Goal: Task Accomplishment & Management: Manage account settings

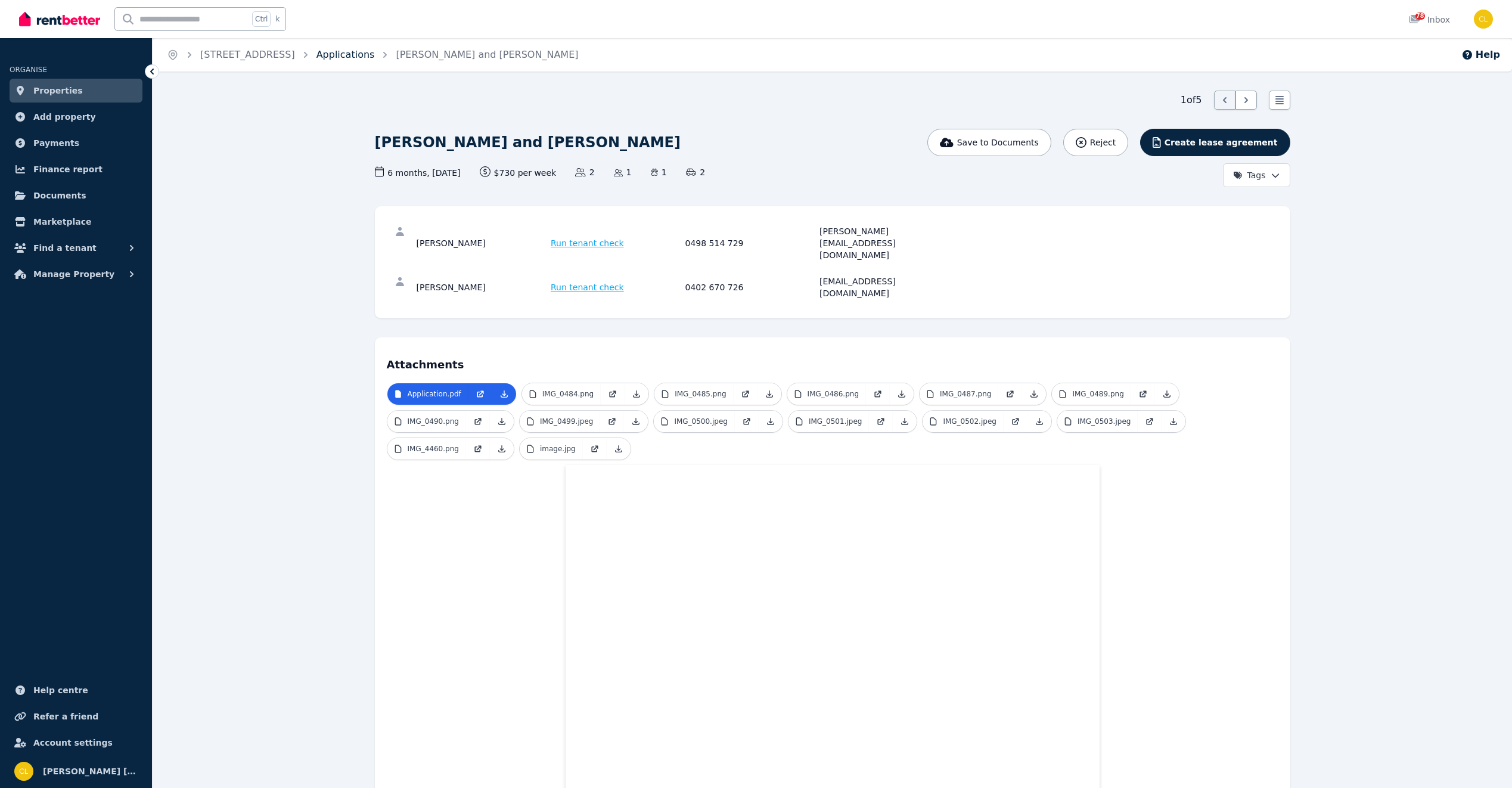
click at [371, 57] on link "Applications" at bounding box center [346, 54] width 58 height 11
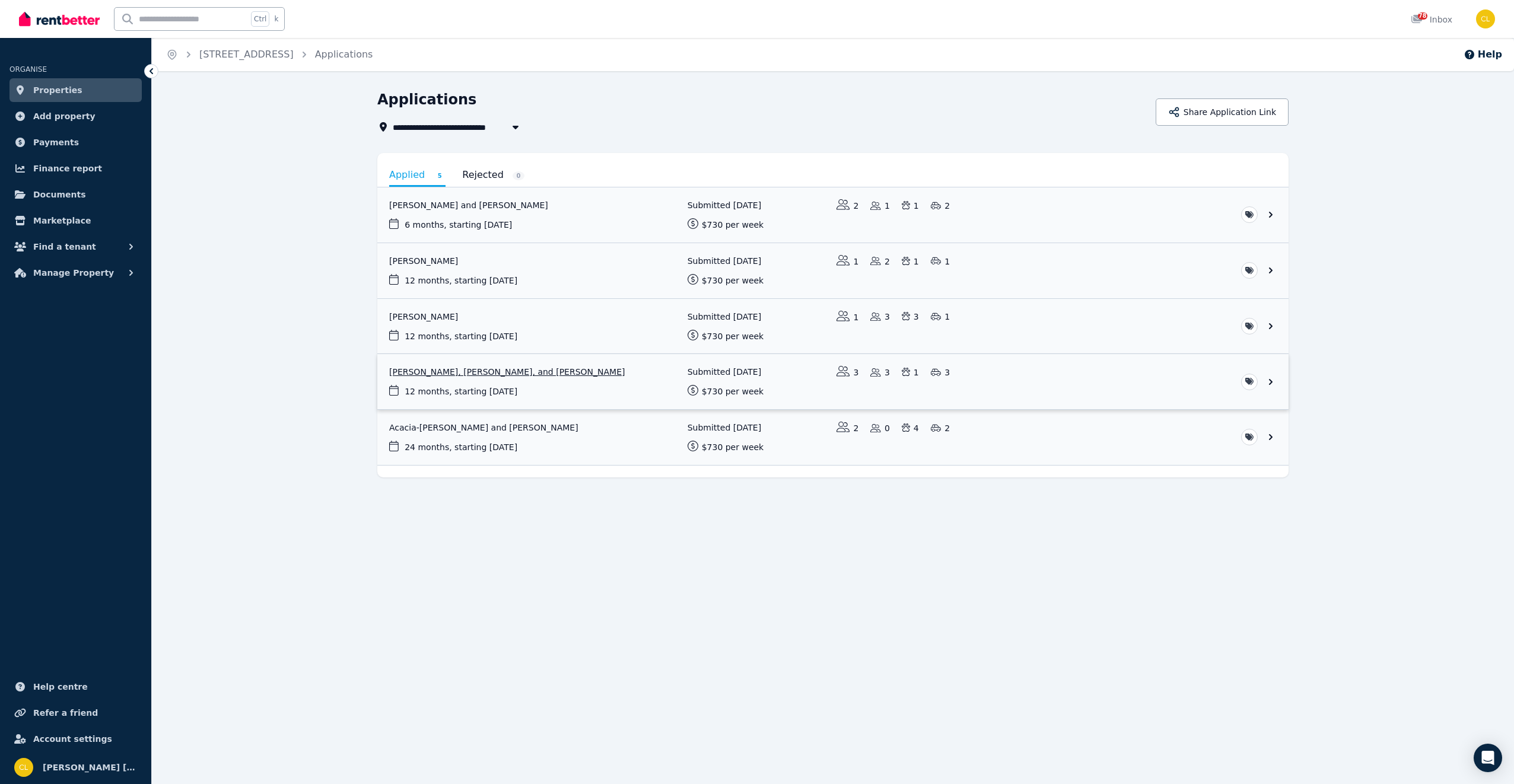
click at [453, 369] on link "View application: Jay Collins, Jordan Cropper, and Gaylene Cropper" at bounding box center [833, 381] width 911 height 55
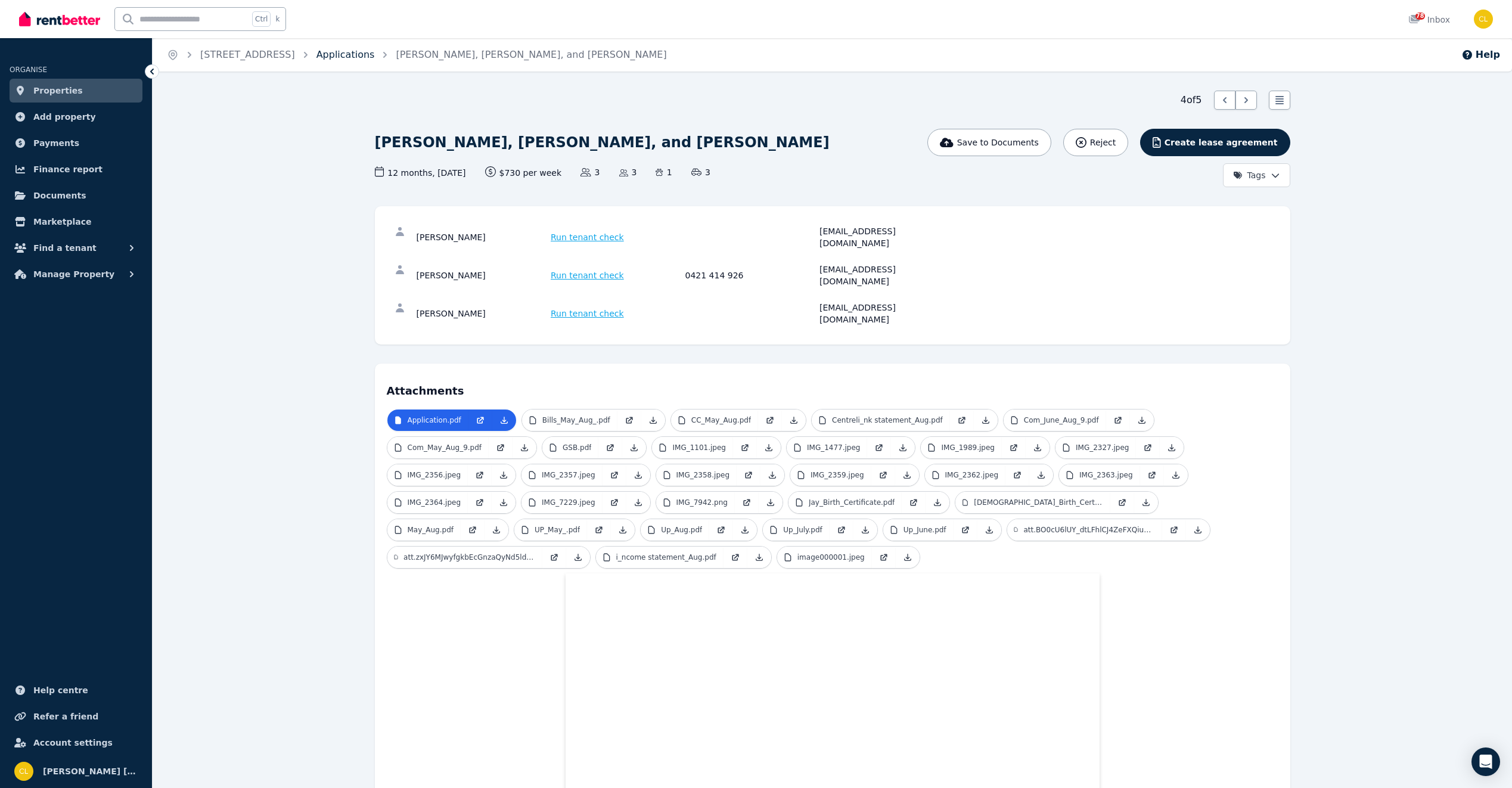
click at [369, 58] on link "Applications" at bounding box center [346, 54] width 58 height 11
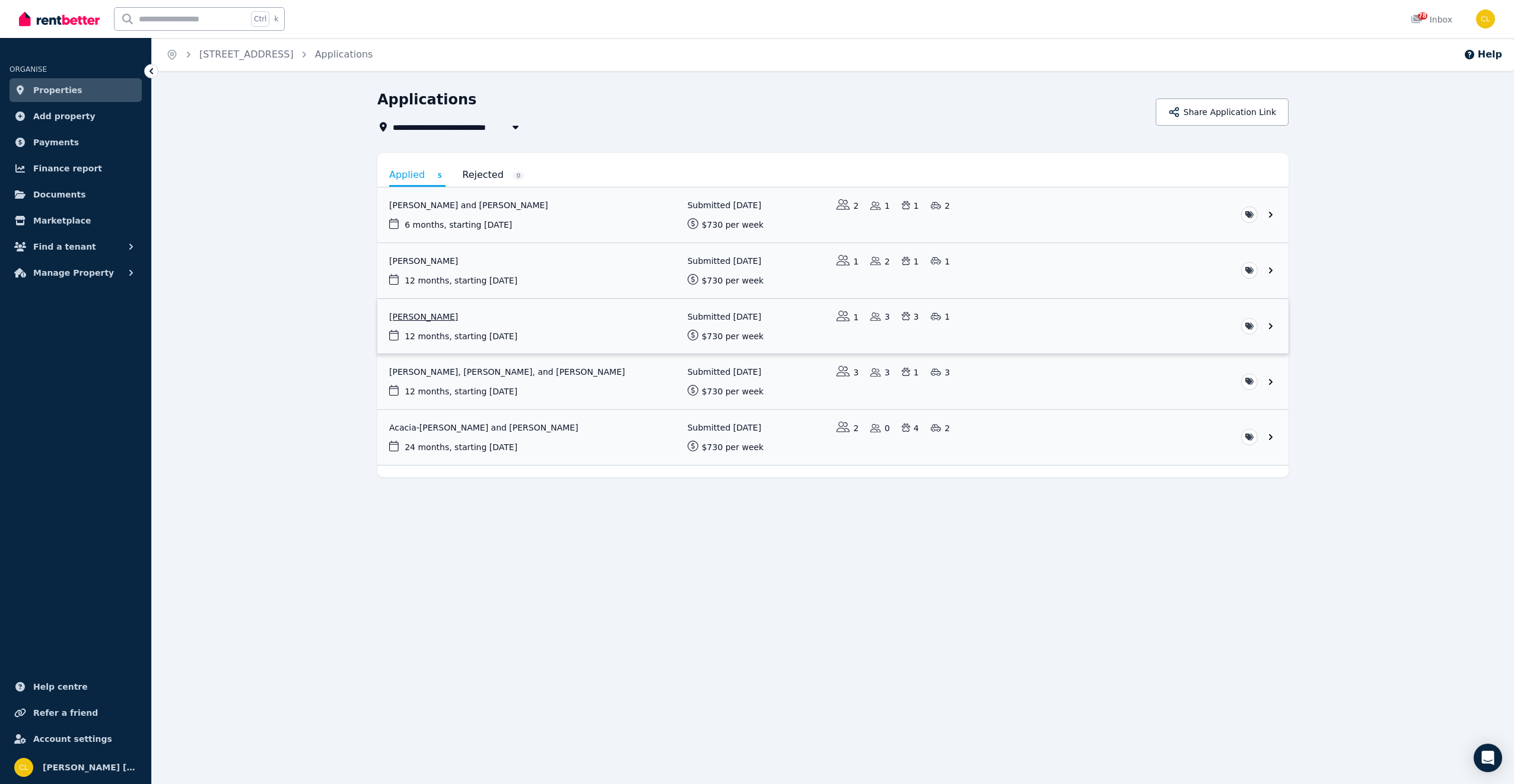
click at [441, 317] on link "View application: Kassane Howlett" at bounding box center [833, 326] width 911 height 55
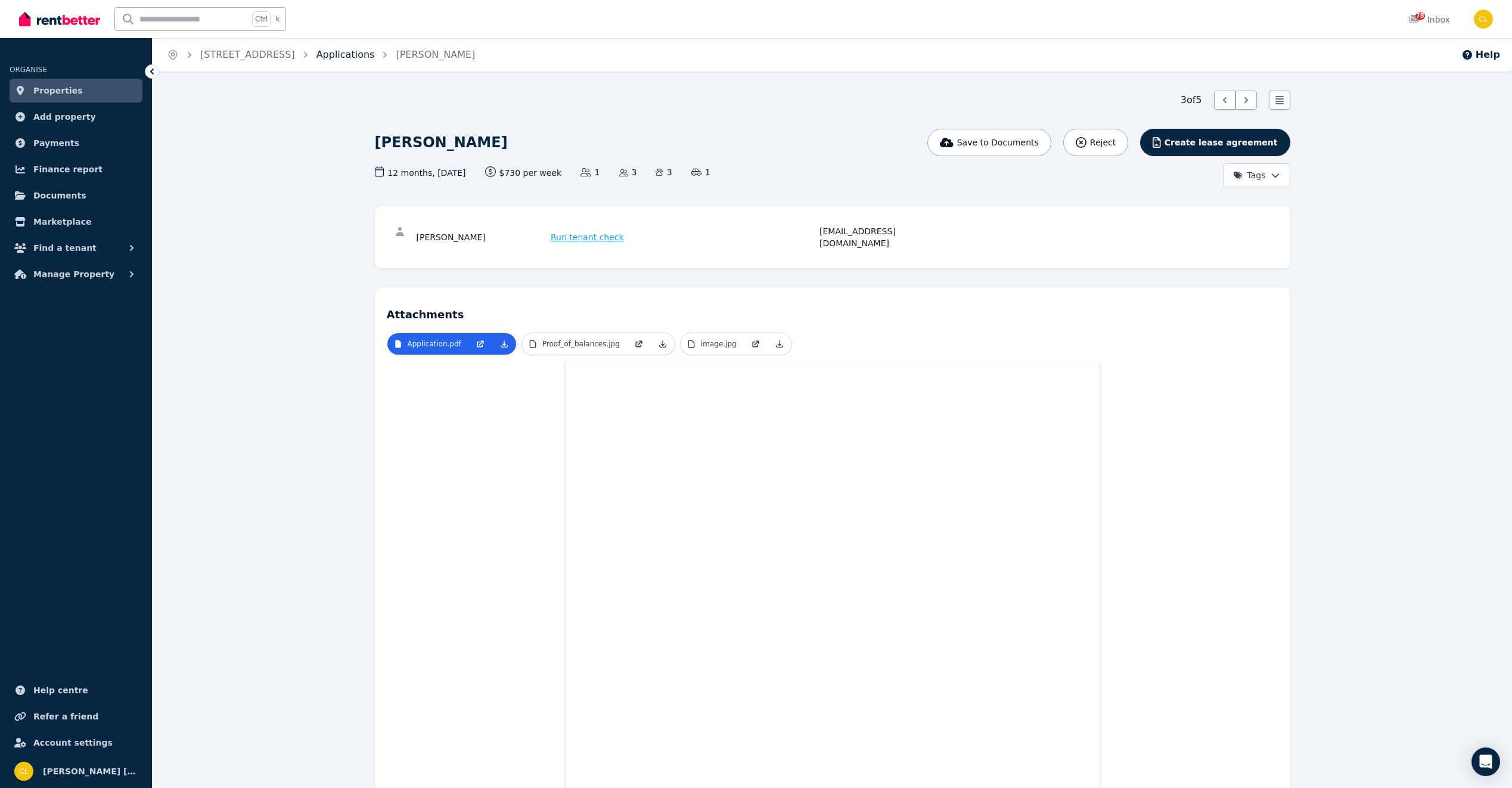
click at [375, 54] on link "Applications" at bounding box center [346, 54] width 58 height 11
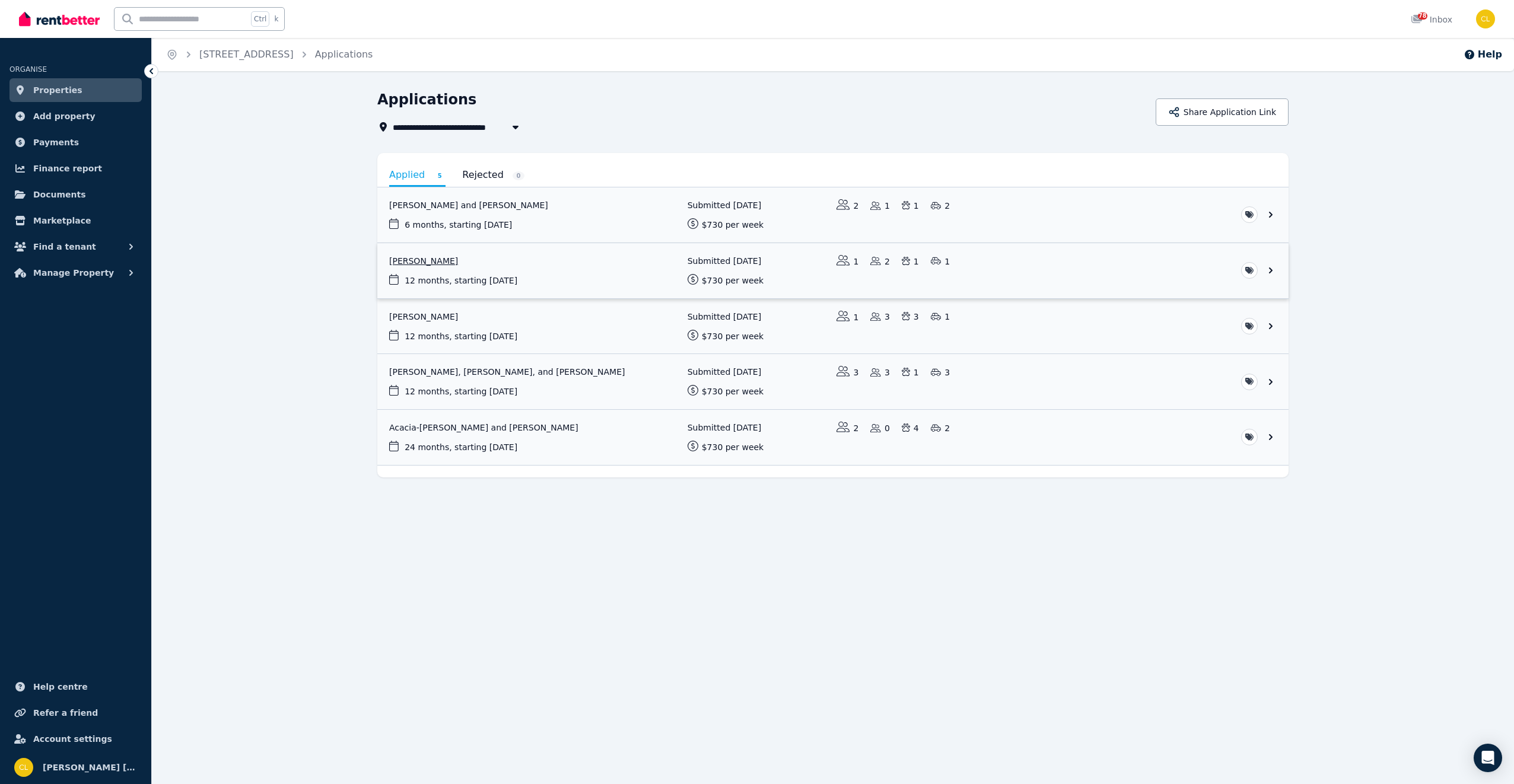
click at [437, 260] on link "View application: Jessica Hartnett" at bounding box center [833, 270] width 911 height 55
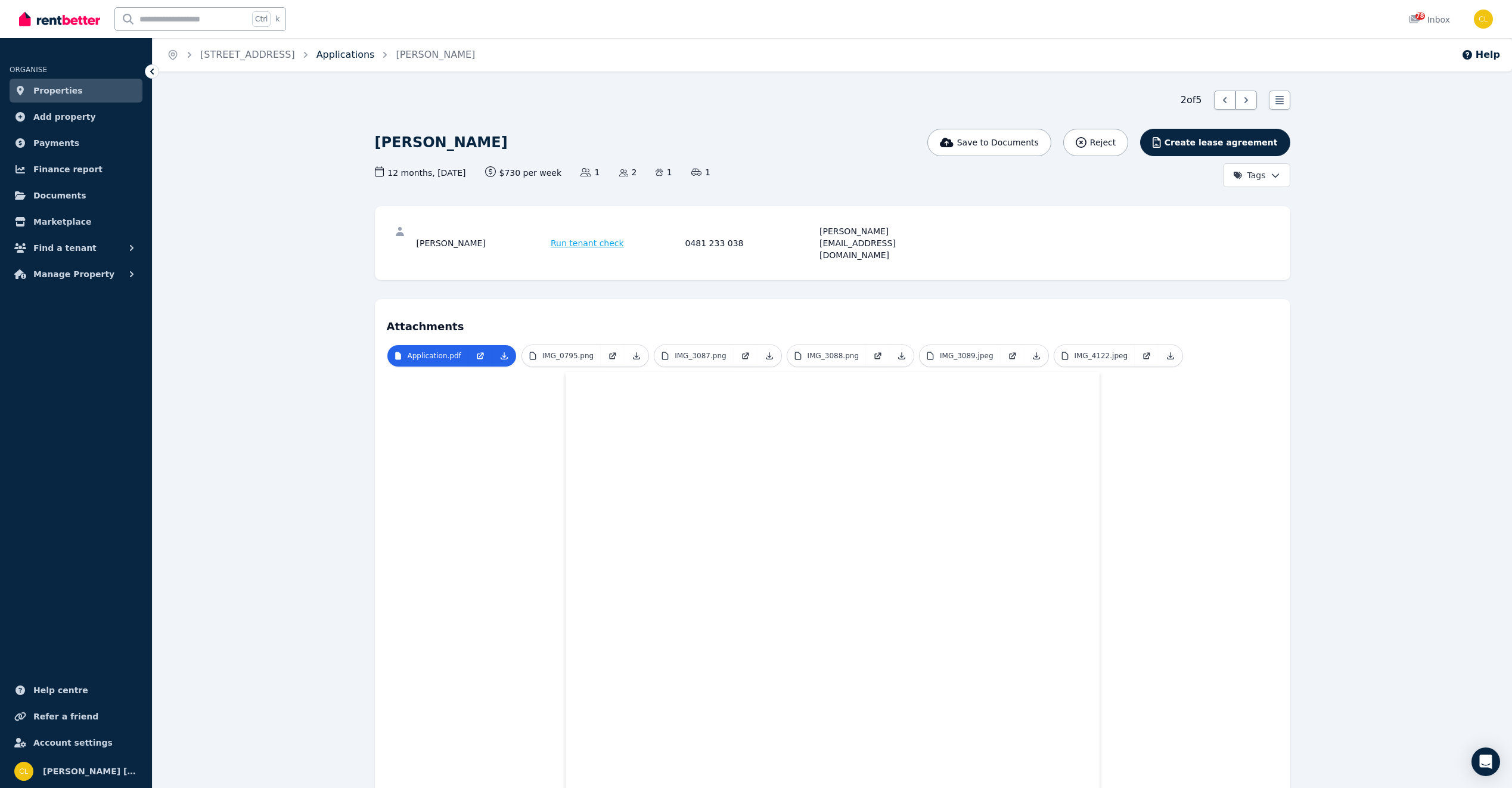
click at [371, 55] on link "Applications" at bounding box center [346, 54] width 58 height 11
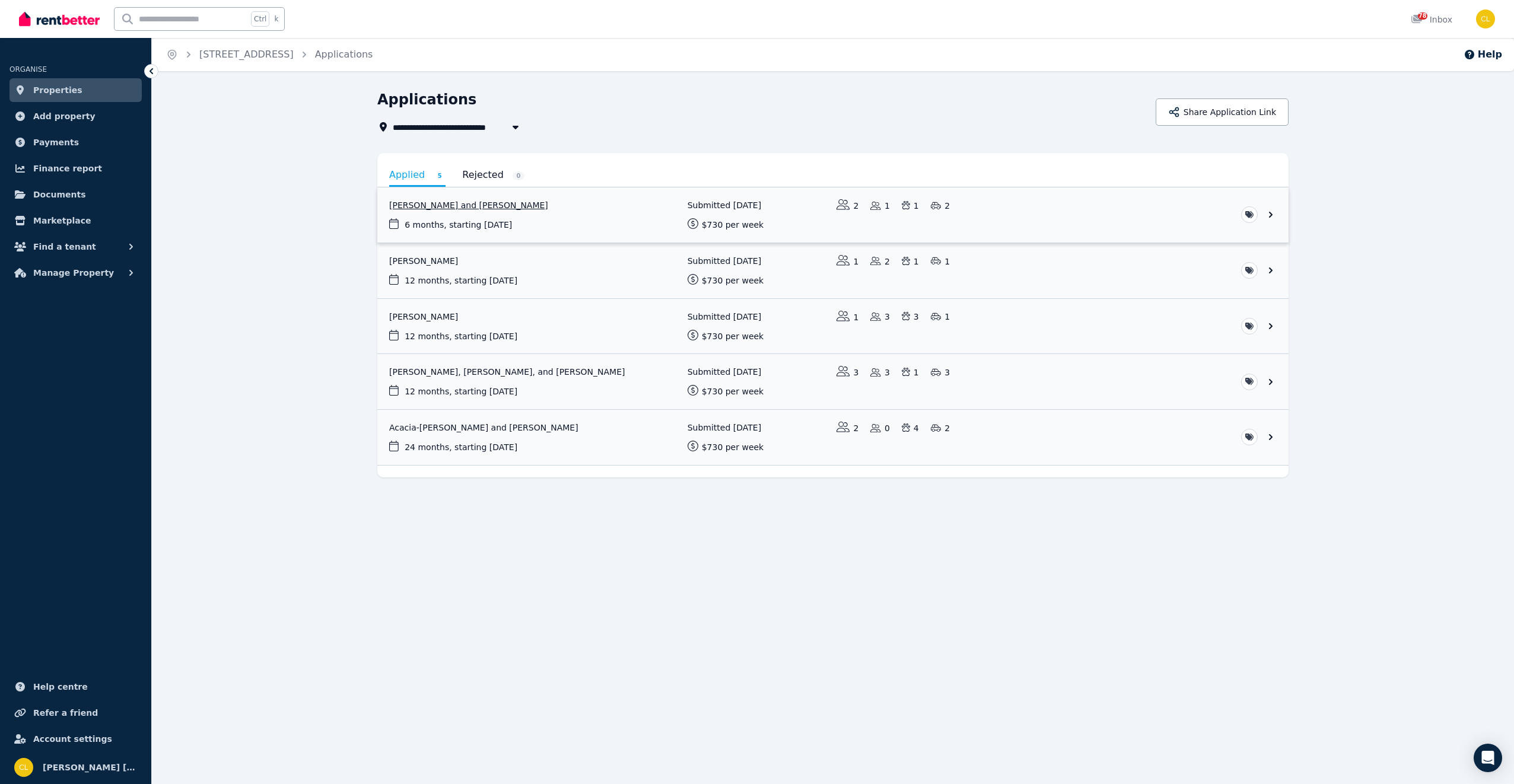
click at [466, 208] on link "View application: Jodie Parker and Steven White" at bounding box center [833, 215] width 911 height 55
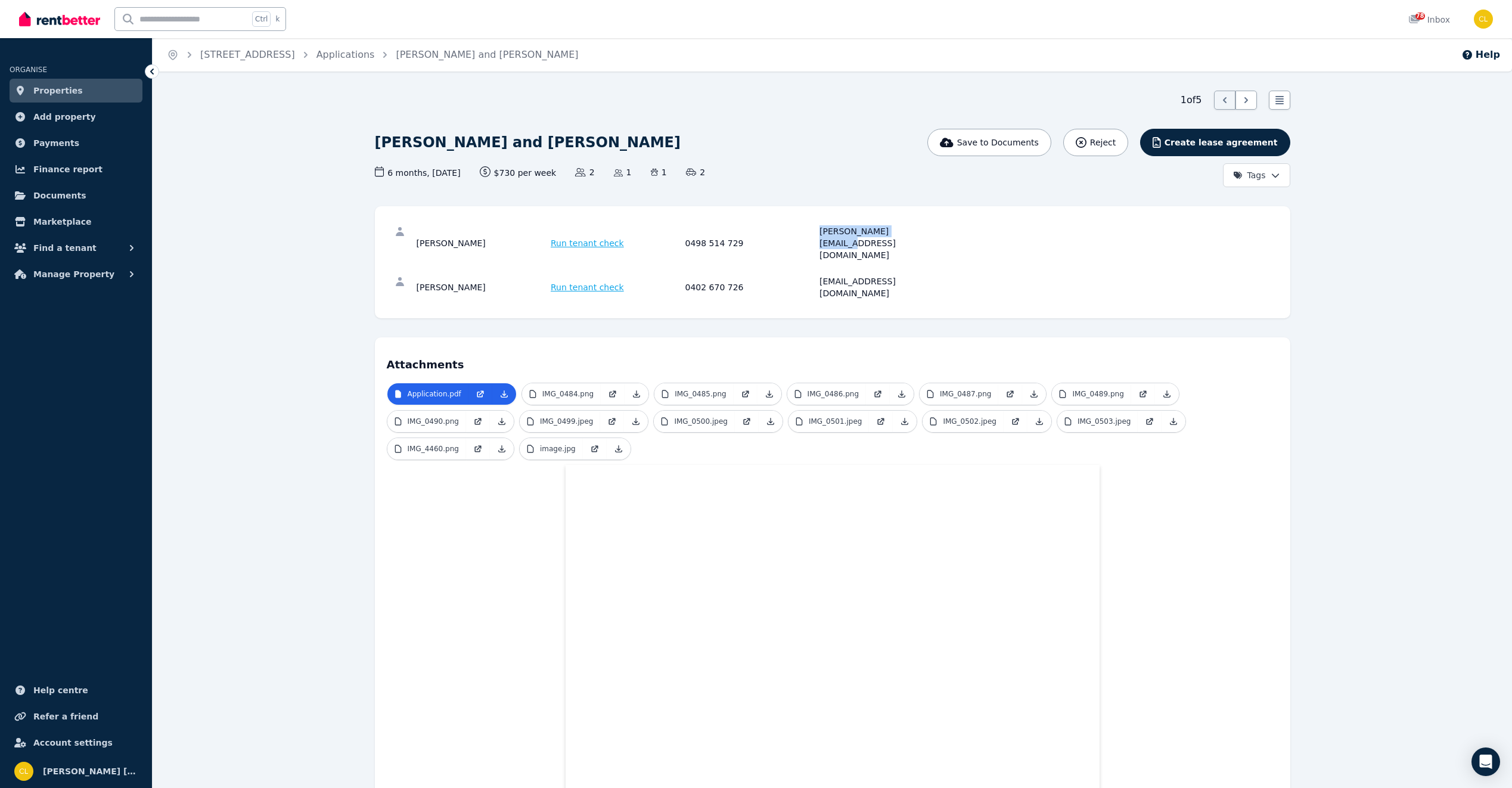
drag, startPoint x: 910, startPoint y: 232, endPoint x: 816, endPoint y: 235, distance: 94.0
click at [816, 235] on div "Jodie Parker Run tenant check 0498 514 729 jodie.lee8@icloud.com" at bounding box center [683, 243] width 534 height 36
drag, startPoint x: 816, startPoint y: 235, endPoint x: 837, endPoint y: 233, distance: 21.1
copy div "jodie.lee8@icloud.com"
drag, startPoint x: 919, startPoint y: 254, endPoint x: 819, endPoint y: 262, distance: 100.3
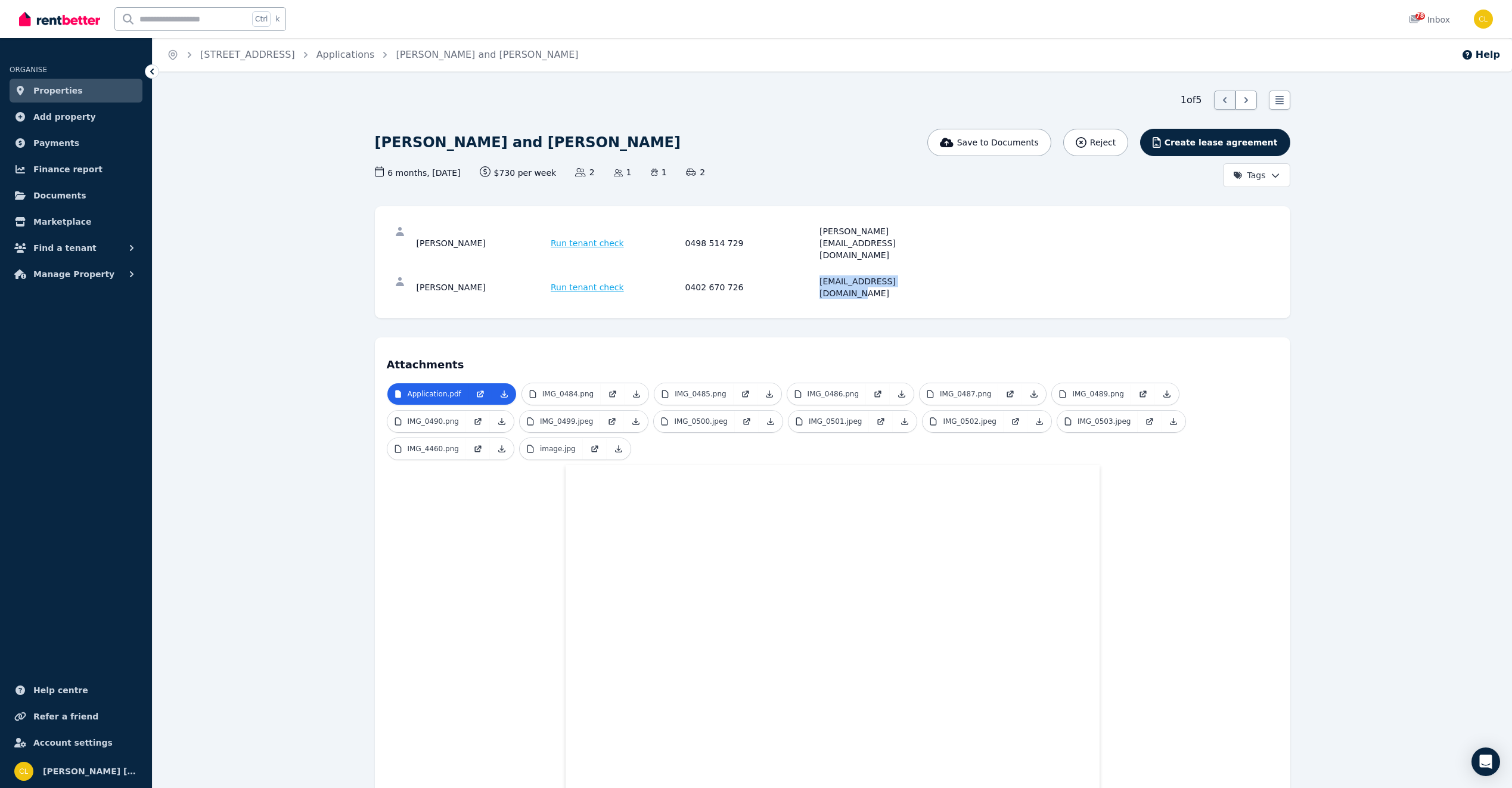
click at [819, 275] on div "Steven White Run tenant check 0402 670 726 stevenwhite69@icloud.com" at bounding box center [683, 286] width 534 height 24
drag, startPoint x: 819, startPoint y: 262, endPoint x: 851, endPoint y: 259, distance: 32.1
copy div "stevenwhite69@icloud.com"
click at [373, 58] on link "Applications" at bounding box center [346, 54] width 58 height 11
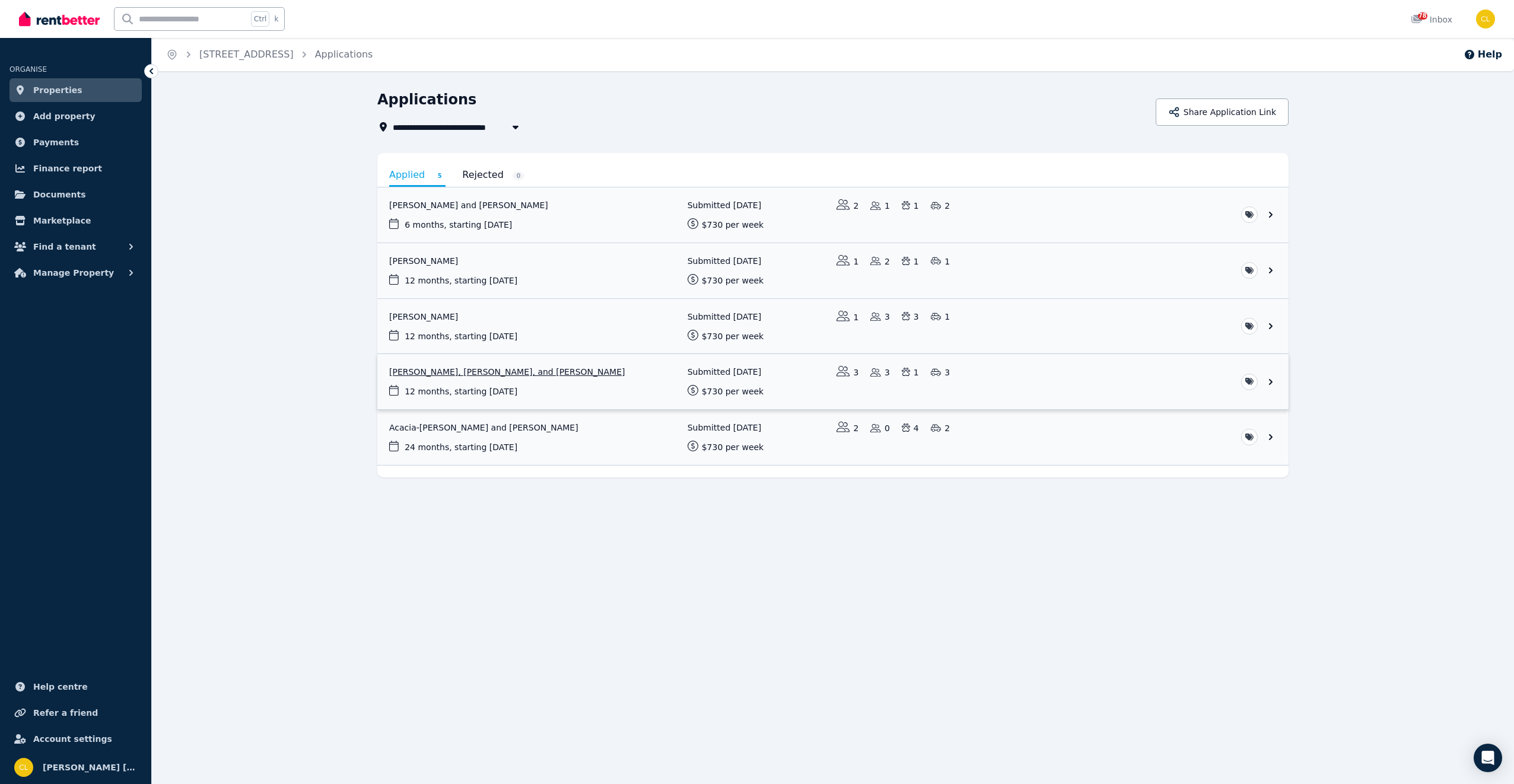
click at [437, 371] on link "View application: Jay Collins, Jordan Cropper, and Gaylene Cropper" at bounding box center [833, 381] width 911 height 55
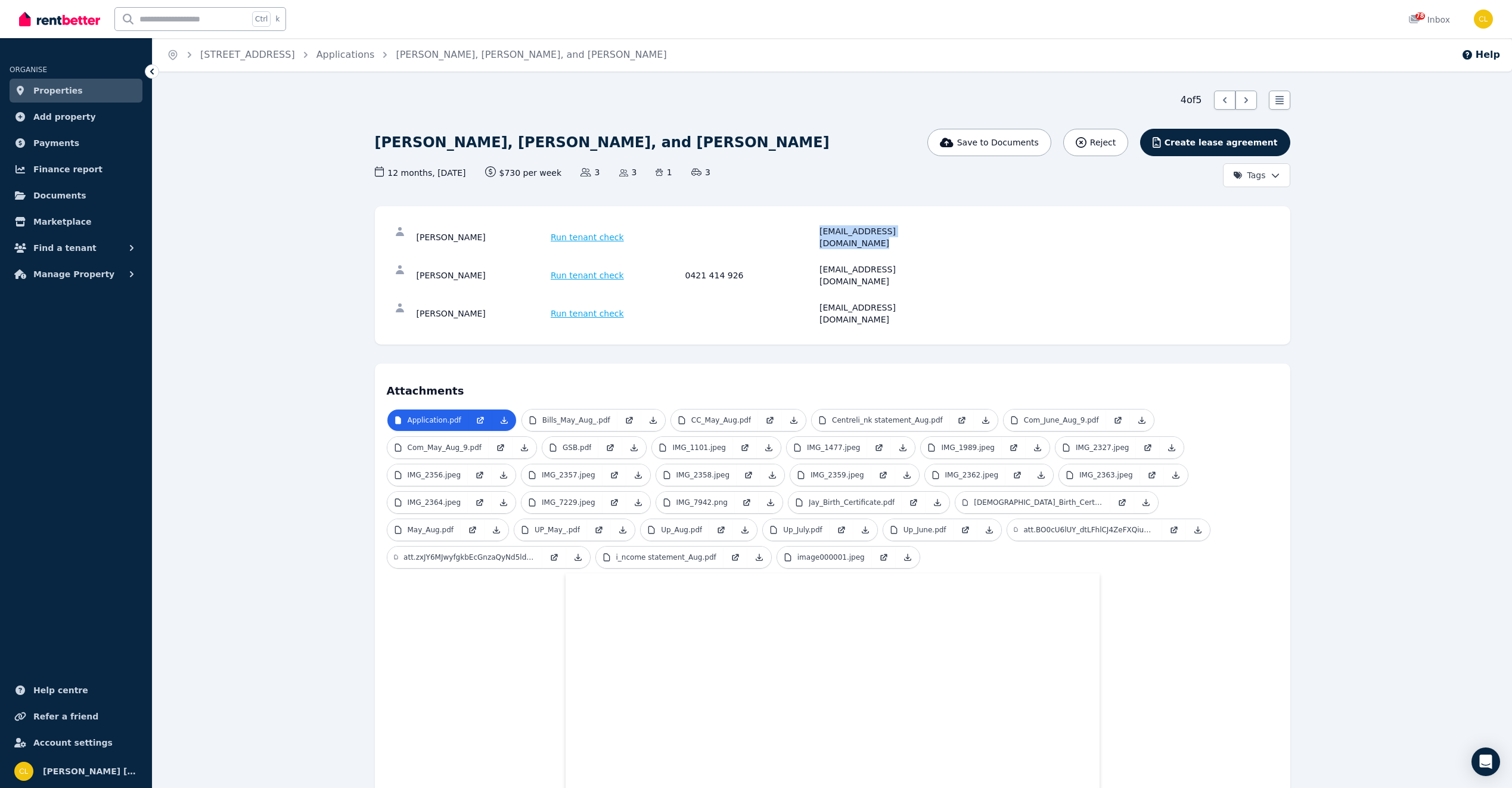
drag, startPoint x: 928, startPoint y: 231, endPoint x: 813, endPoint y: 233, distance: 115.0
click at [813, 233] on div "Jay Collins Run tenant check jayrobertcollins18@gmail.com" at bounding box center [683, 237] width 534 height 24
drag, startPoint x: 813, startPoint y: 233, endPoint x: 851, endPoint y: 228, distance: 38.3
copy div "jayrobertcollins18@gmail.com"
drag, startPoint x: 925, startPoint y: 259, endPoint x: 819, endPoint y: 265, distance: 106.2
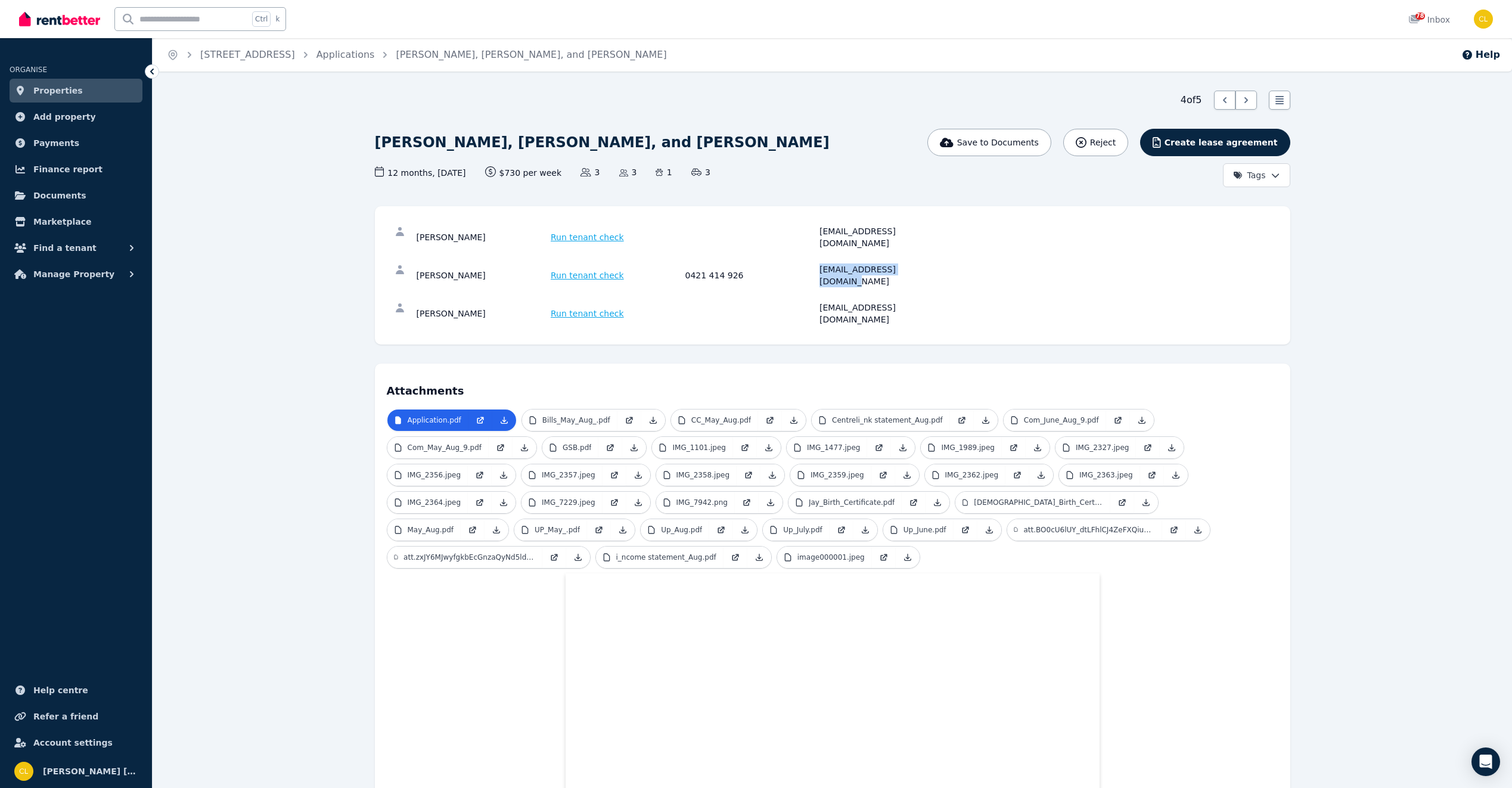
click at [819, 265] on div "Jordan Cropper Run tenant check 0421 414 926 jordancropper@yahoo.com" at bounding box center [833, 275] width 891 height 38
drag, startPoint x: 819, startPoint y: 265, endPoint x: 864, endPoint y: 258, distance: 45.5
copy div "jordancropper@yahoo.com"
click at [375, 54] on link "Applications" at bounding box center [346, 54] width 58 height 11
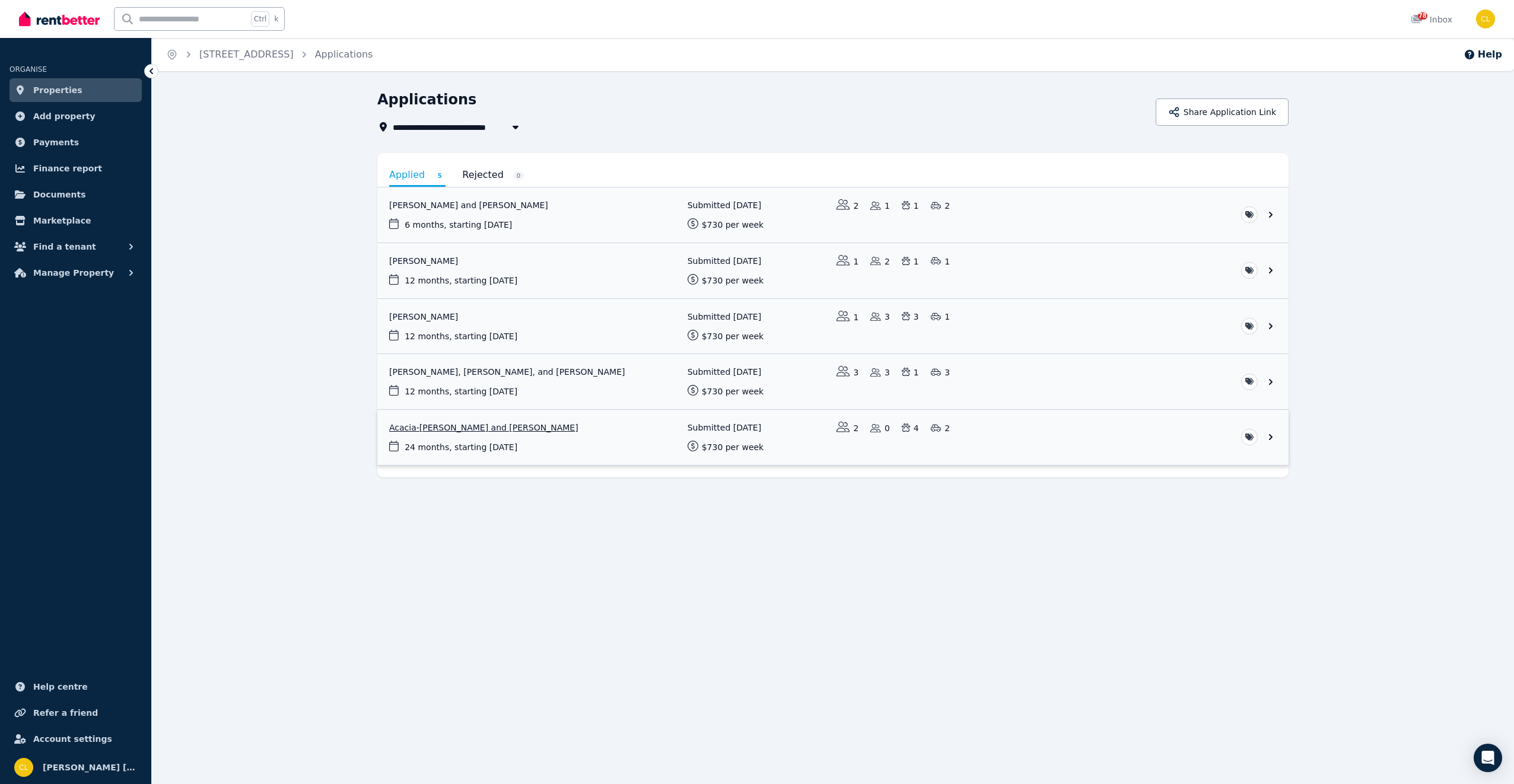
click at [468, 430] on link "View application: Acacia-Rose Jenkins-Brown and Cameron Wilcox" at bounding box center [833, 437] width 911 height 55
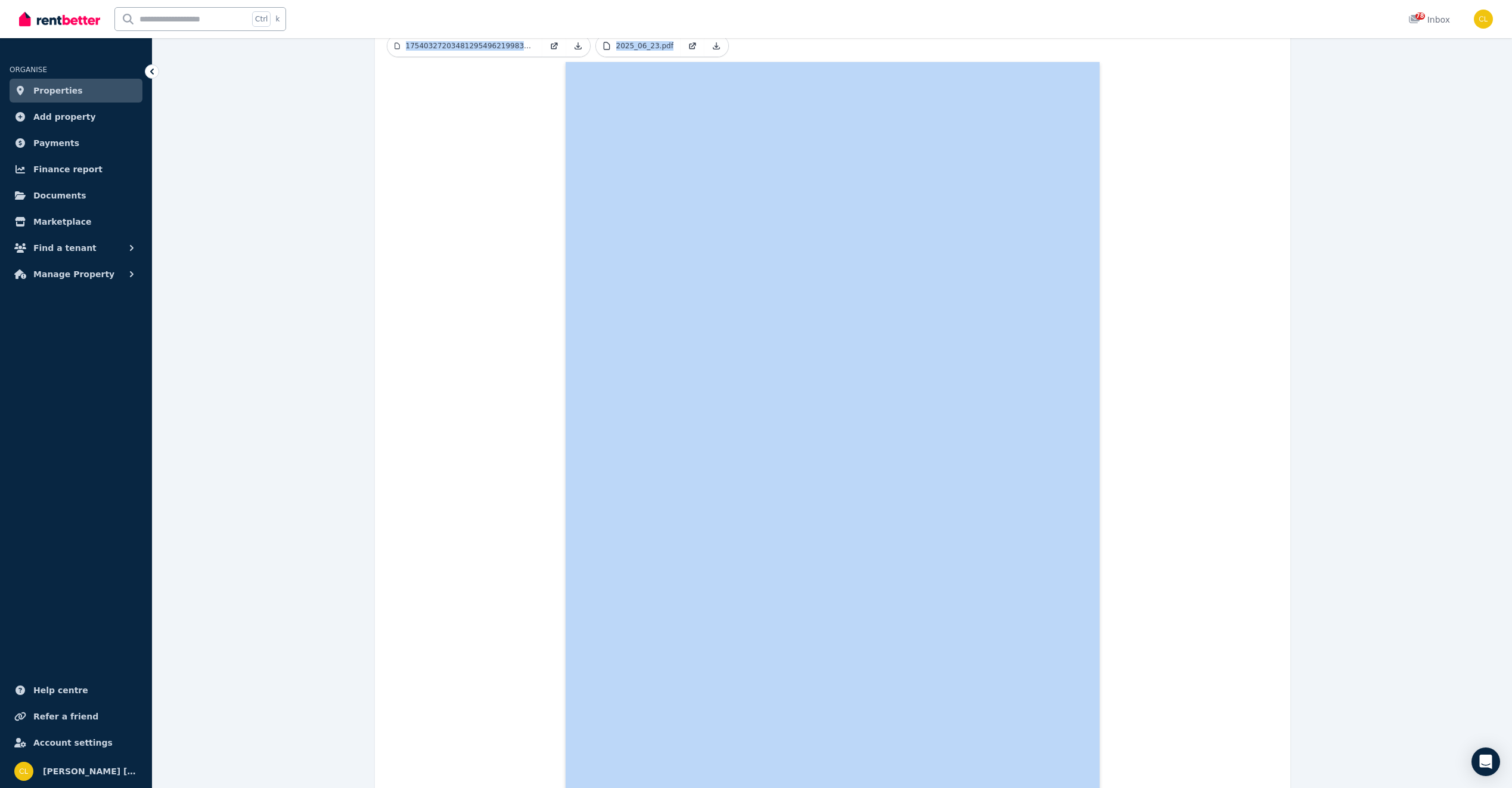
scroll to position [539, 0]
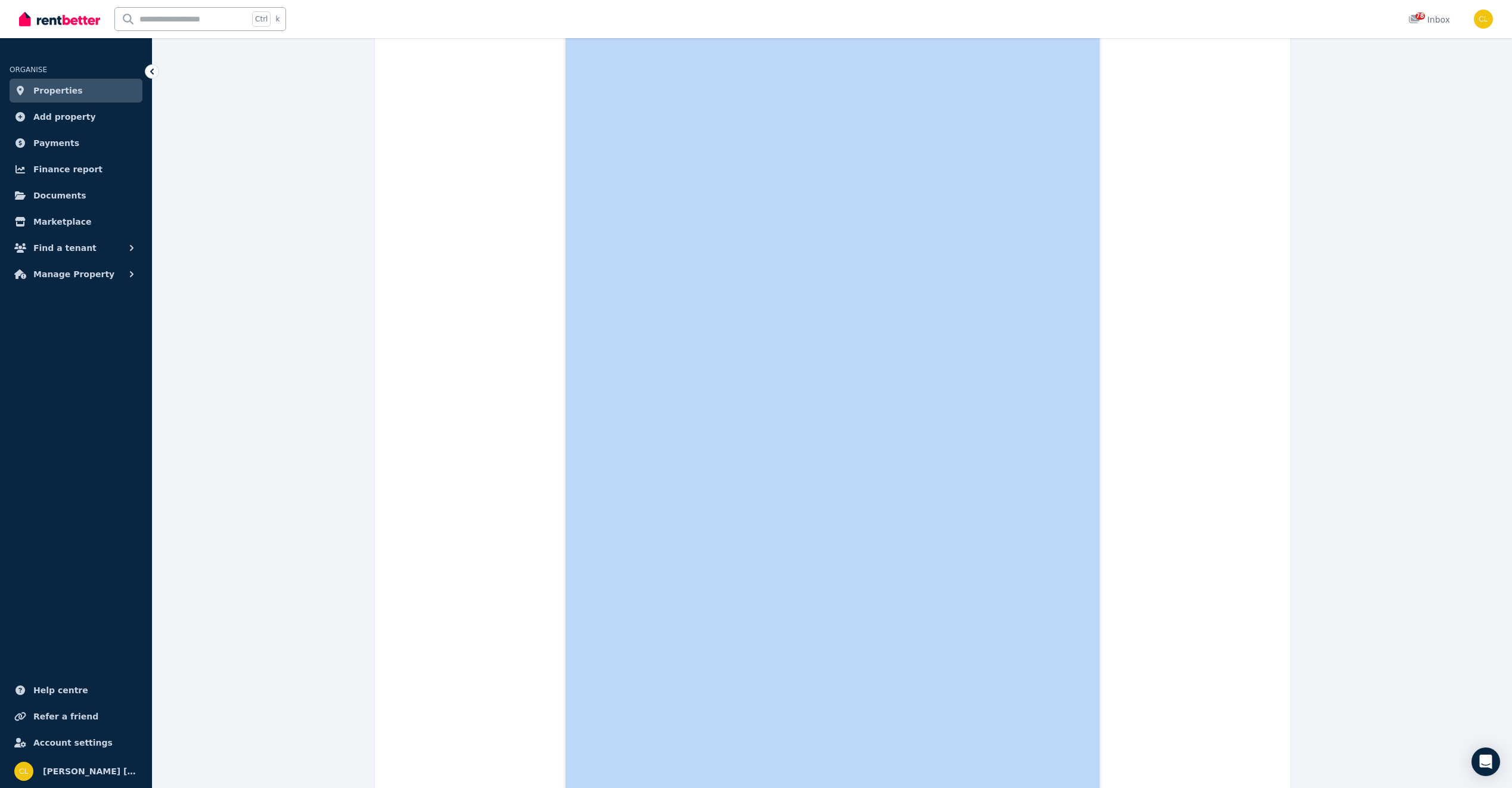
drag, startPoint x: 937, startPoint y: 259, endPoint x: 859, endPoint y: 259, distance: 78.0
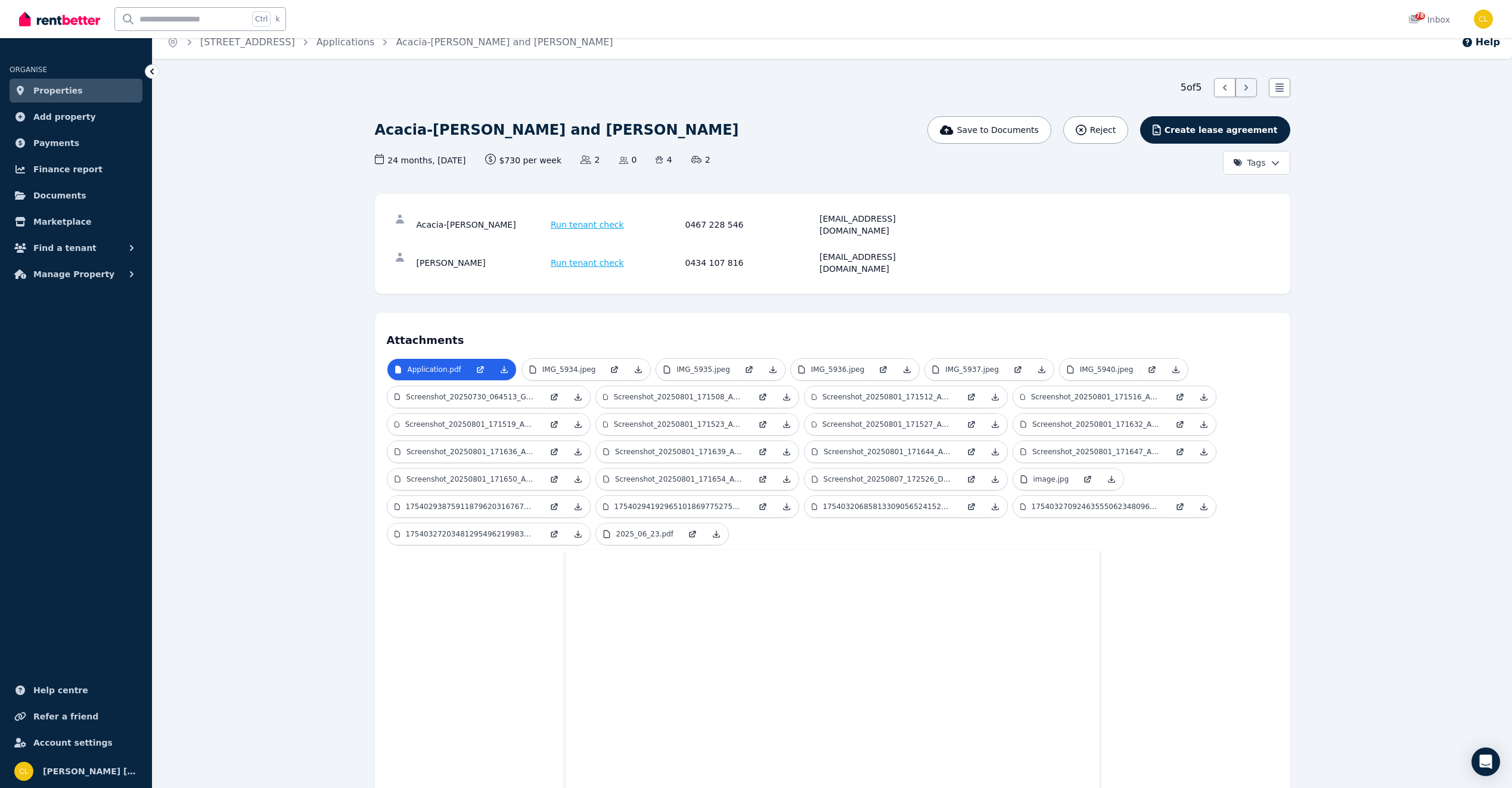
scroll to position [2, 0]
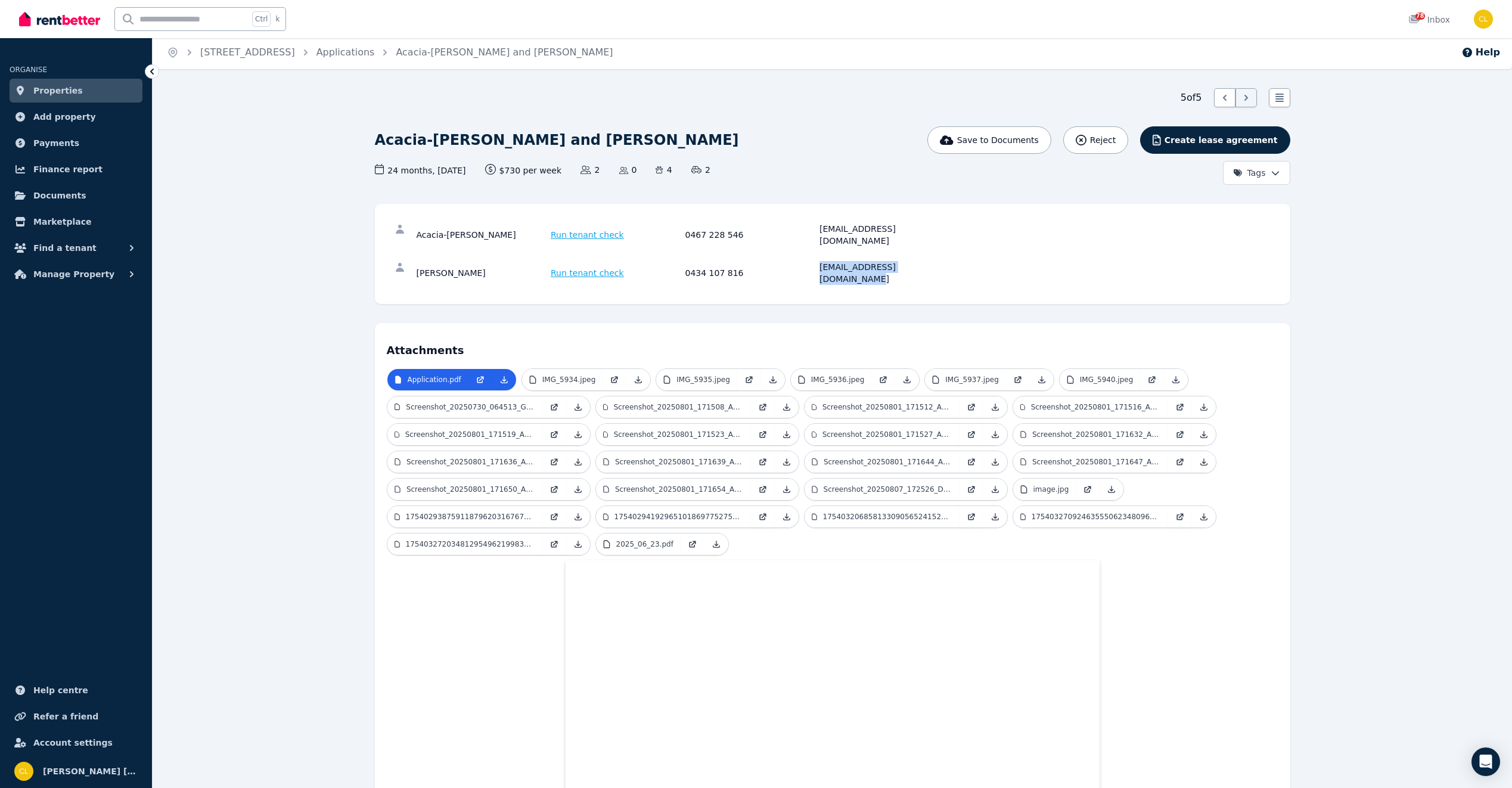
drag, startPoint x: 943, startPoint y: 255, endPoint x: 813, endPoint y: 256, distance: 130.0
click at [813, 261] on div "Cameron Wilcox Run tenant check 0434 107 816 cameronwilcox1992@gmail.com" at bounding box center [683, 273] width 534 height 24
drag, startPoint x: 813, startPoint y: 256, endPoint x: 843, endPoint y: 252, distance: 30.3
copy div "cameronwilcox1992@gmail.com"
click at [52, 93] on span "Properties" at bounding box center [58, 91] width 50 height 15
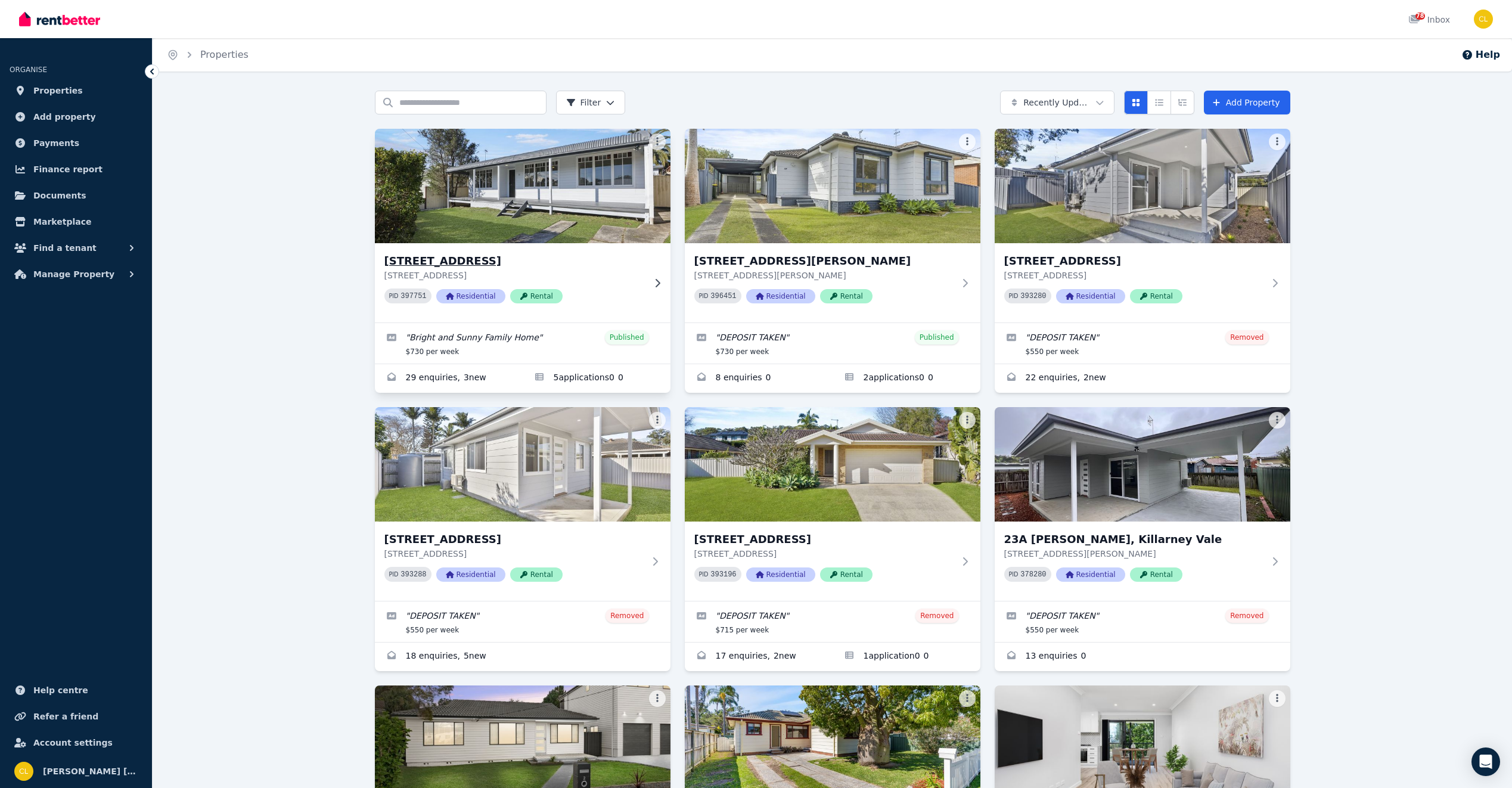
click at [470, 265] on h3 "30 MacArthur St, Killarney Vale" at bounding box center [515, 261] width 260 height 17
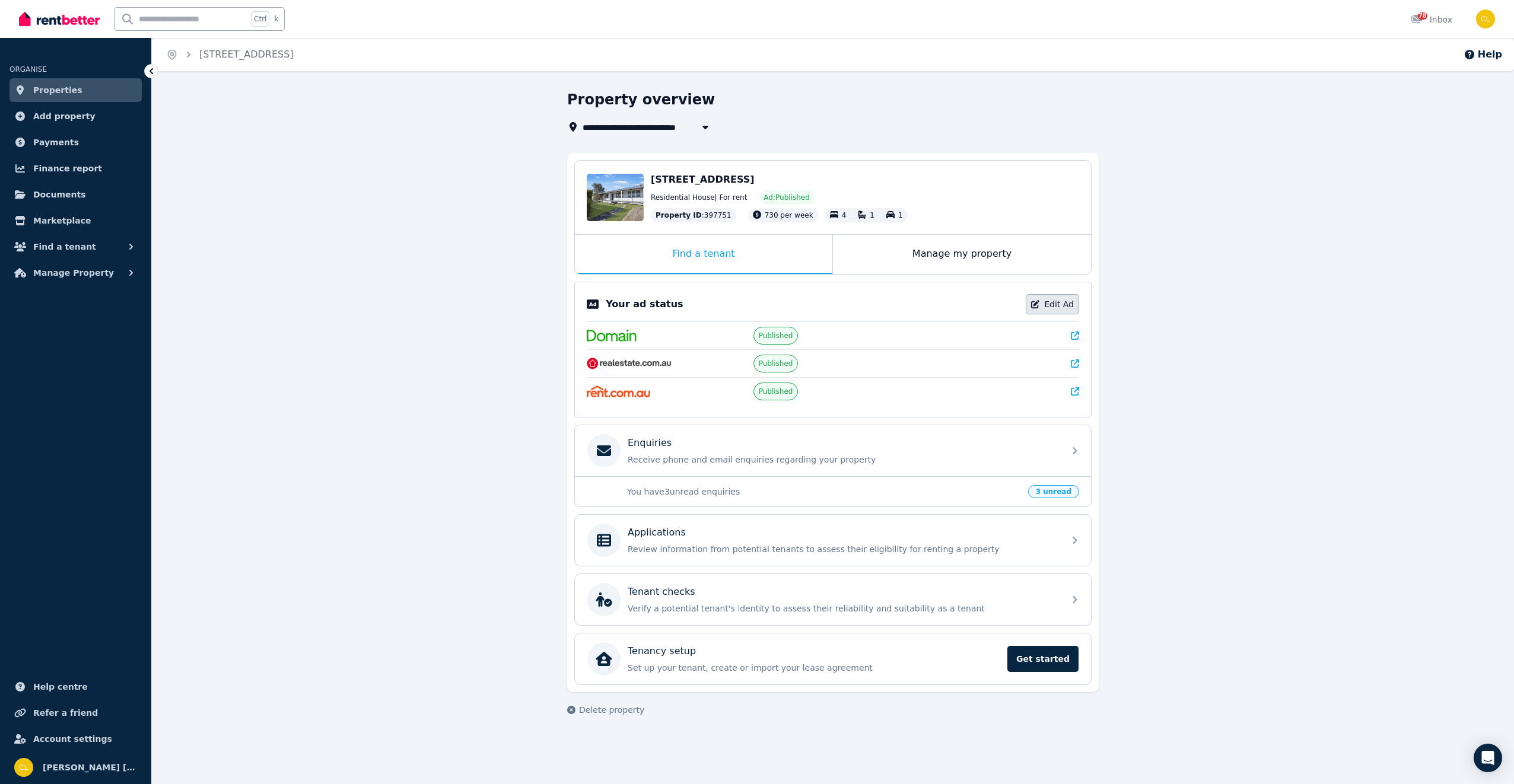
click at [1049, 300] on link "Edit Ad" at bounding box center [1053, 304] width 53 height 20
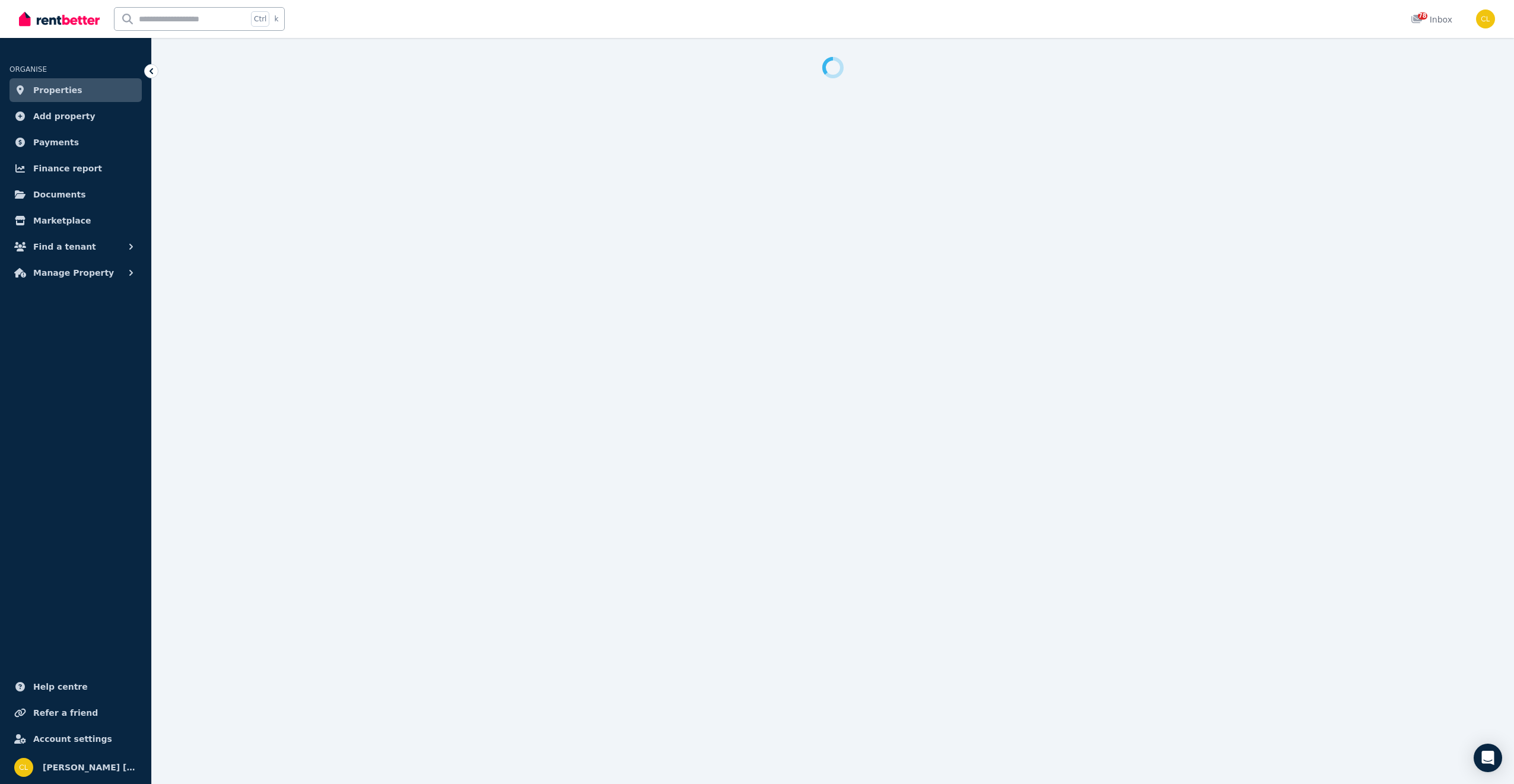
select select "**********"
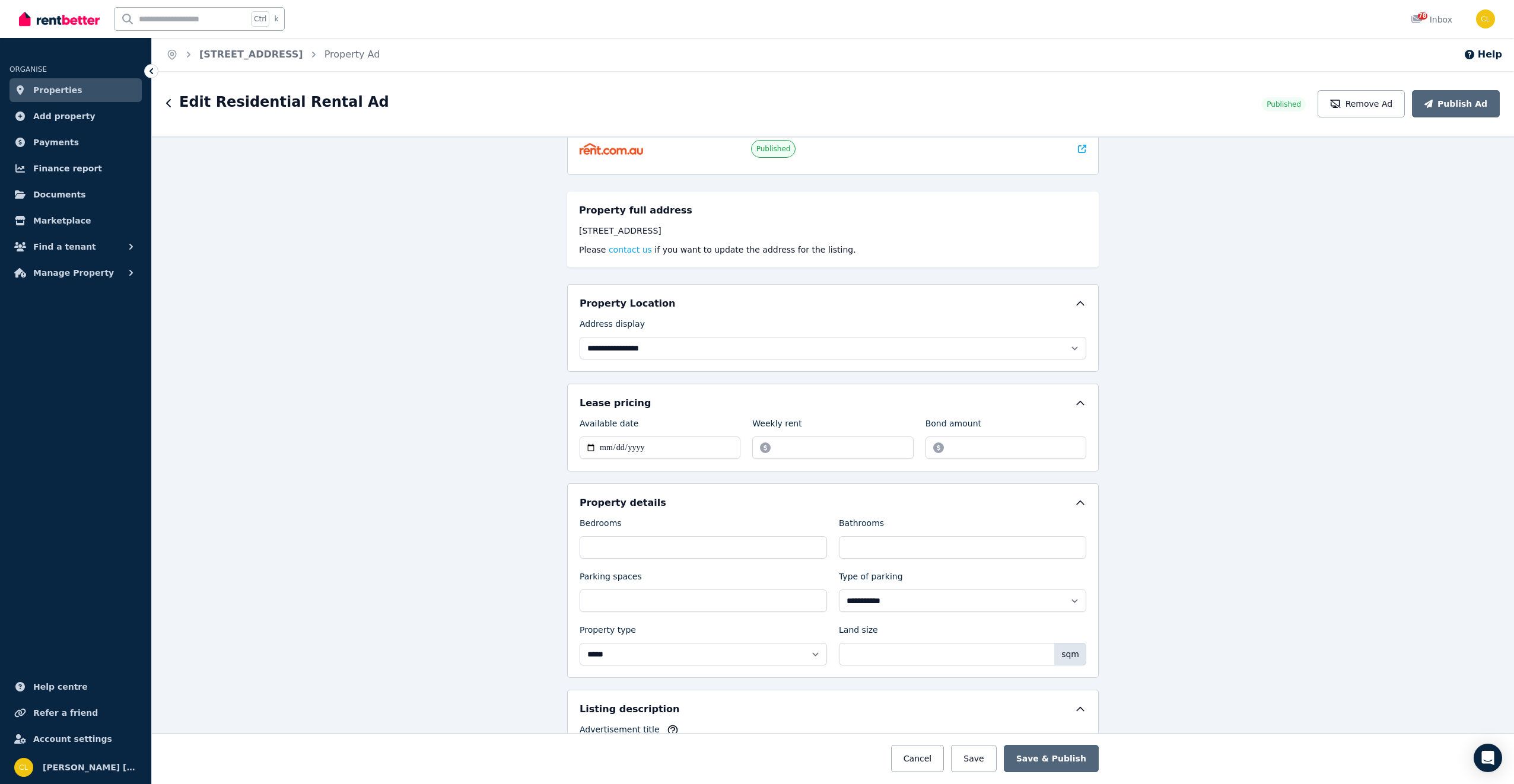
scroll to position [415, 0]
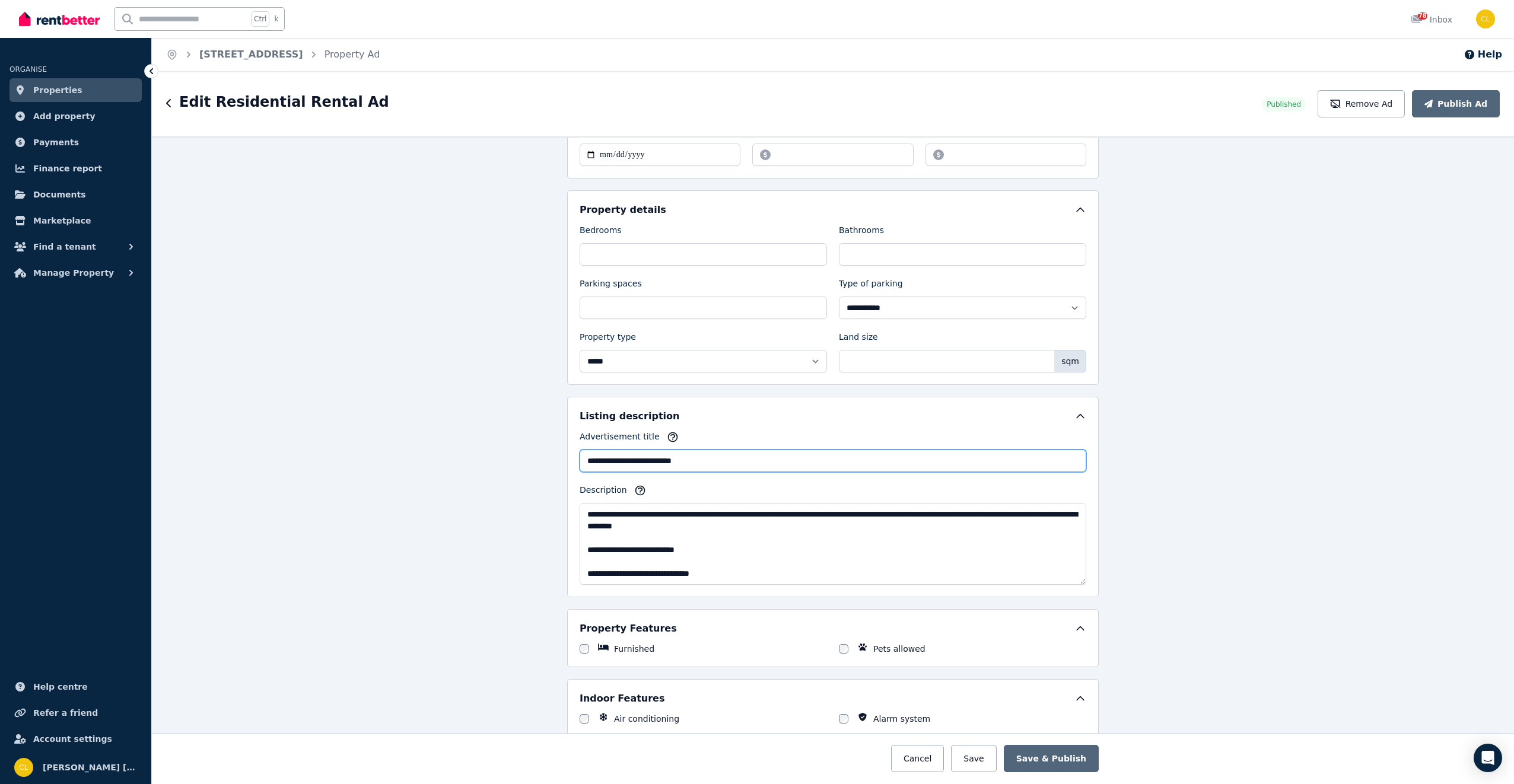
drag, startPoint x: 705, startPoint y: 459, endPoint x: 540, endPoint y: 461, distance: 165.0
click at [540, 461] on div "**********" at bounding box center [833, 460] width 1362 height 648
type input "**********"
click at [581, 515] on textarea "**********" at bounding box center [832, 543] width 507 height 82
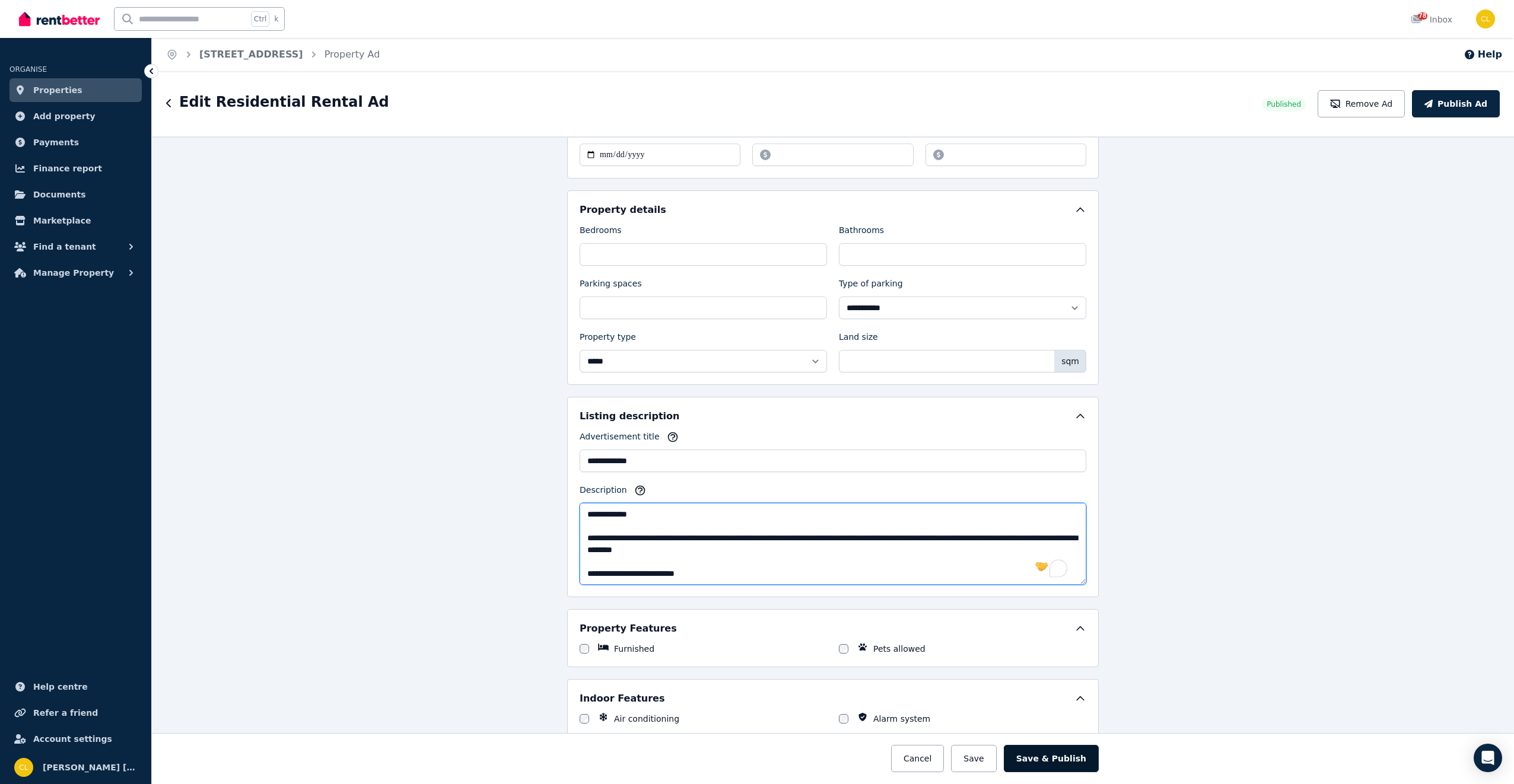
type textarea "**********"
click at [1066, 755] on button "Save & Publish" at bounding box center [1050, 758] width 95 height 27
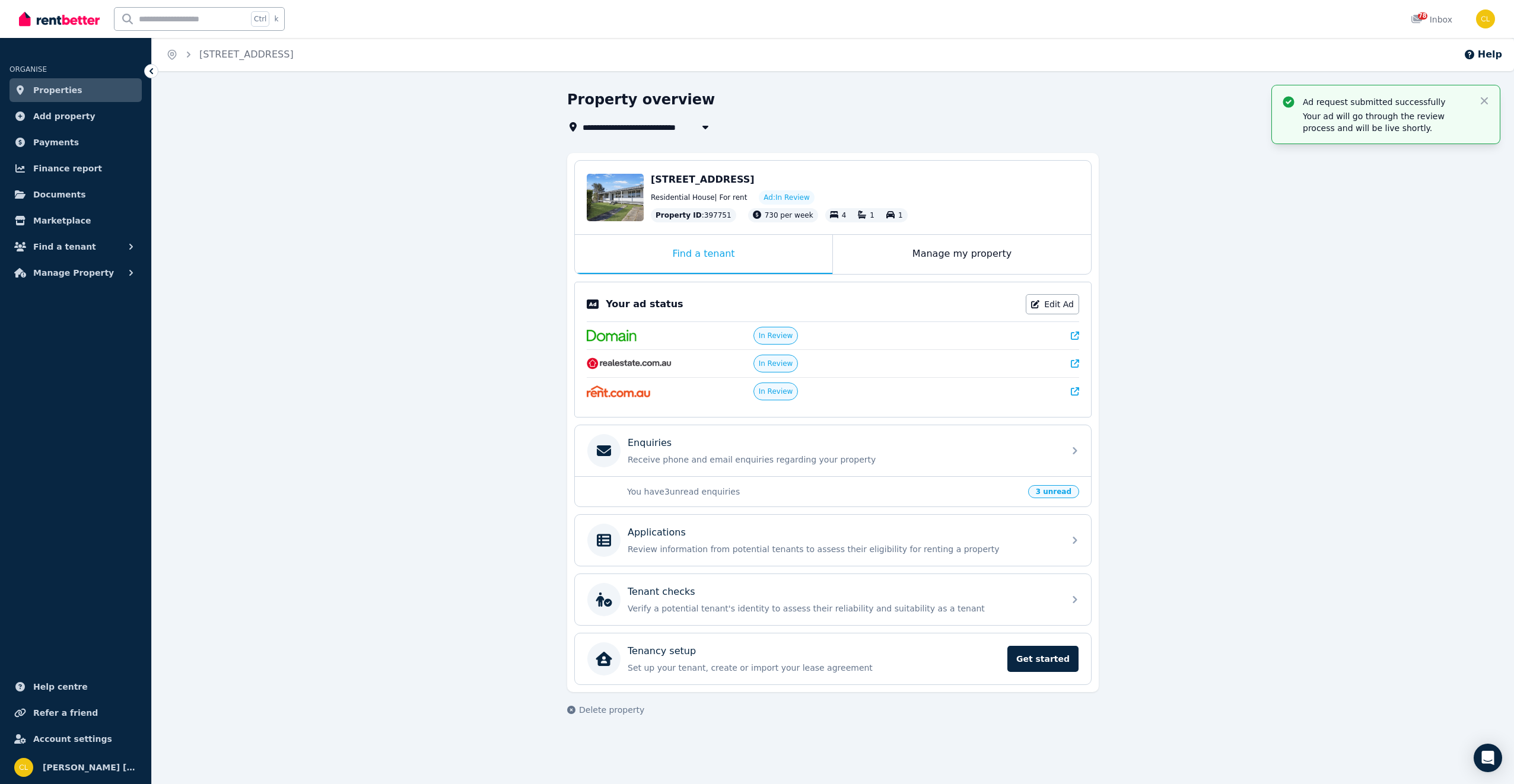
click at [55, 90] on span "Properties" at bounding box center [57, 90] width 49 height 15
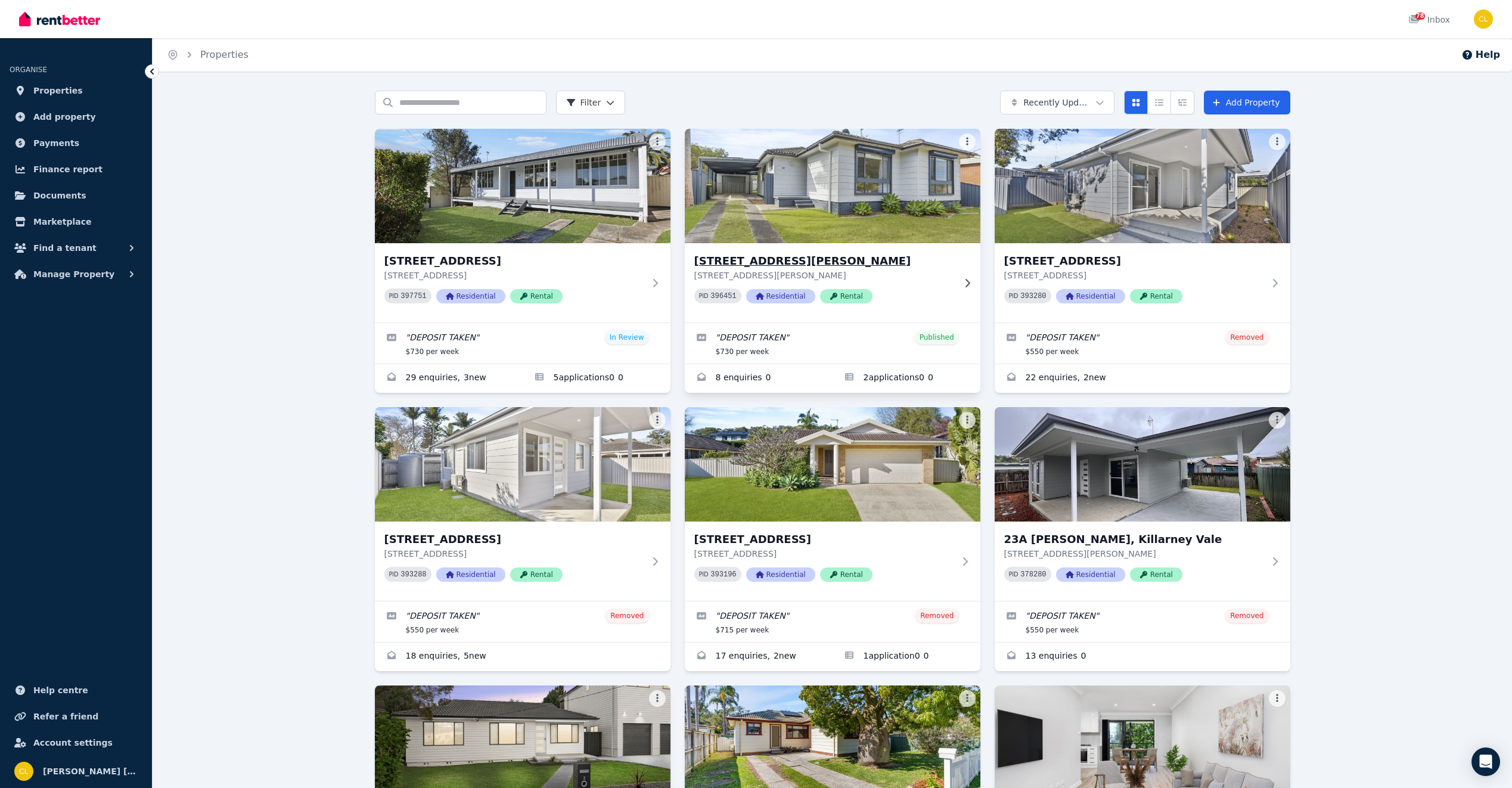
click at [846, 205] on img at bounding box center [832, 186] width 311 height 120
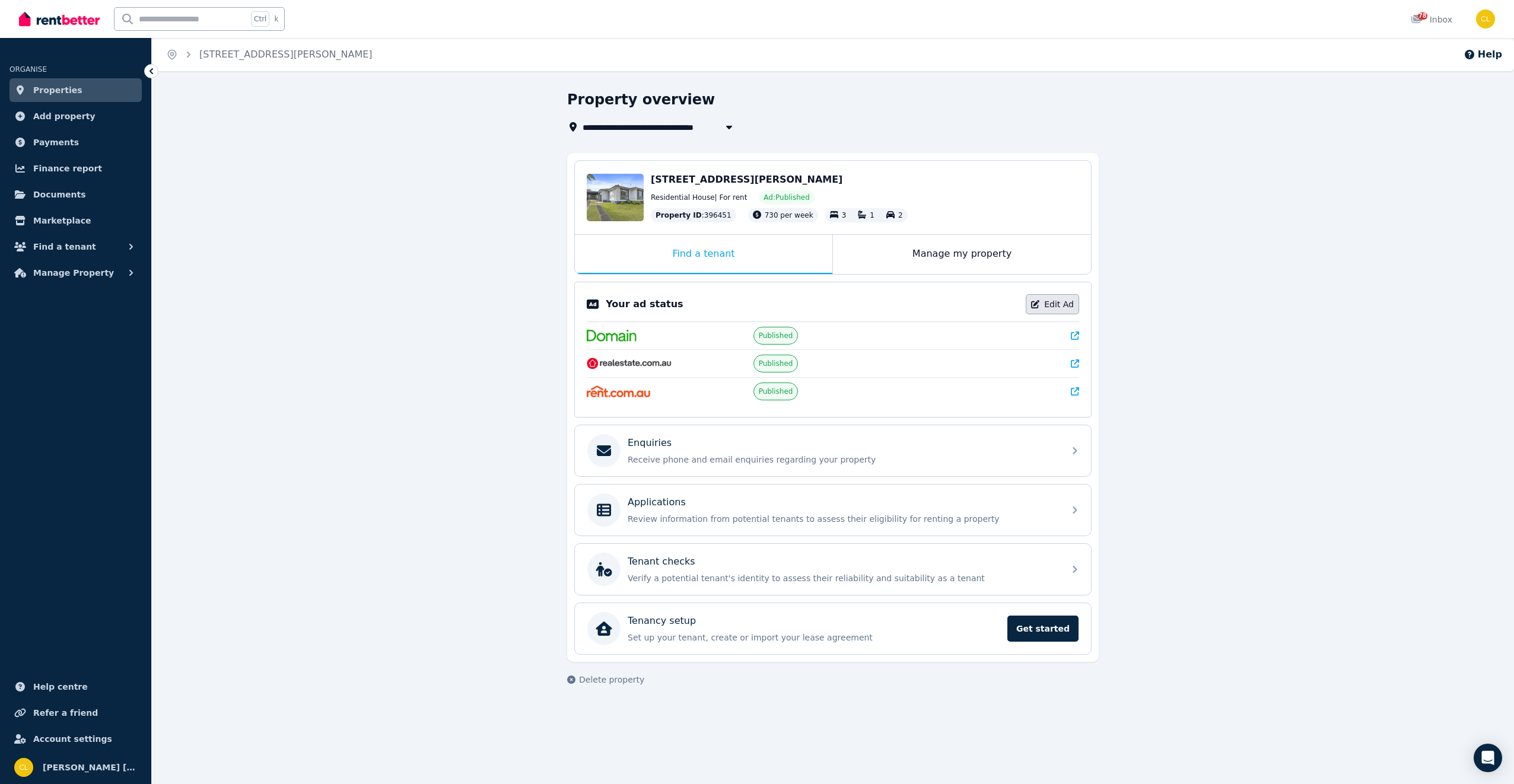
click at [1059, 304] on link "Edit Ad" at bounding box center [1053, 304] width 53 height 20
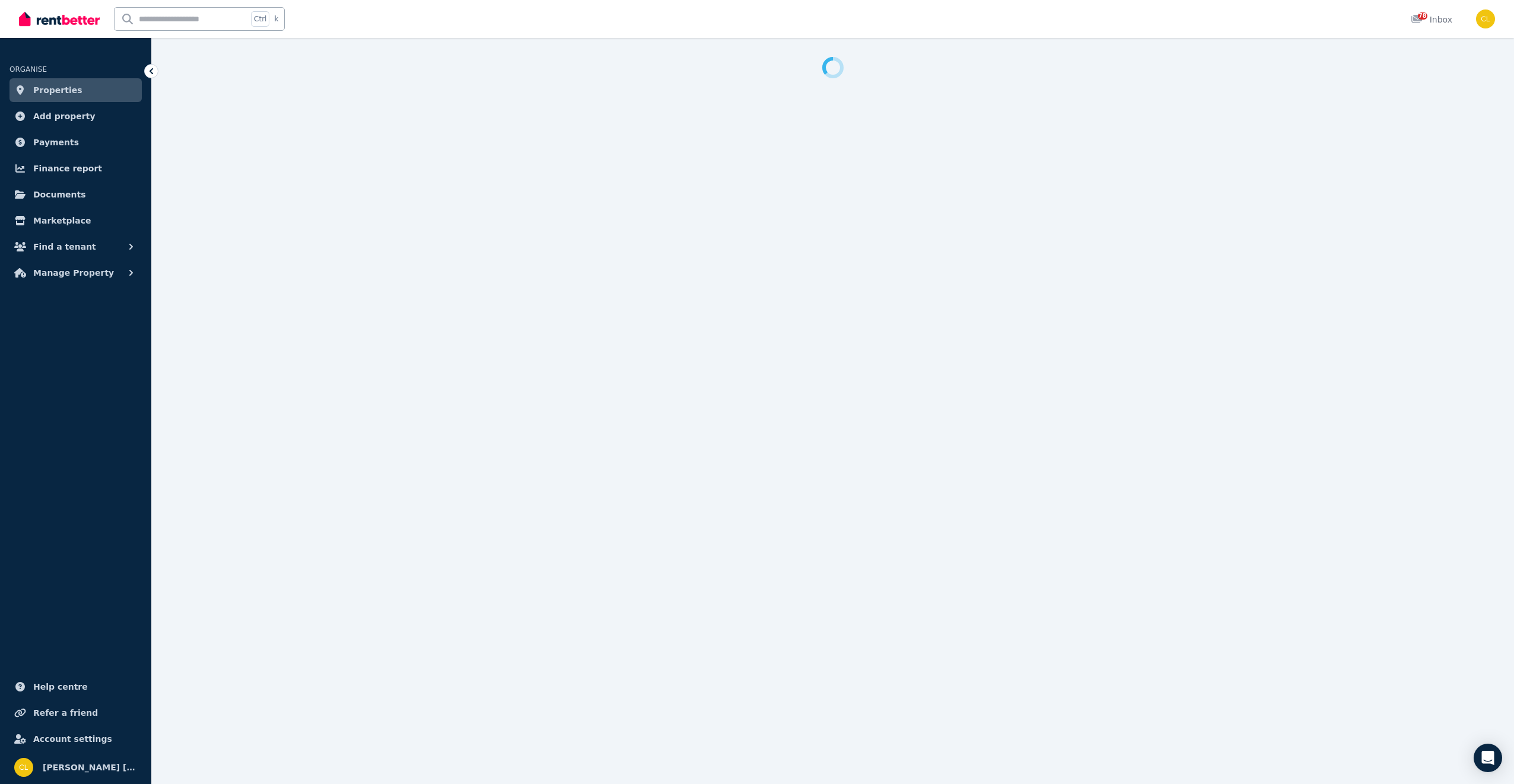
select select "**********"
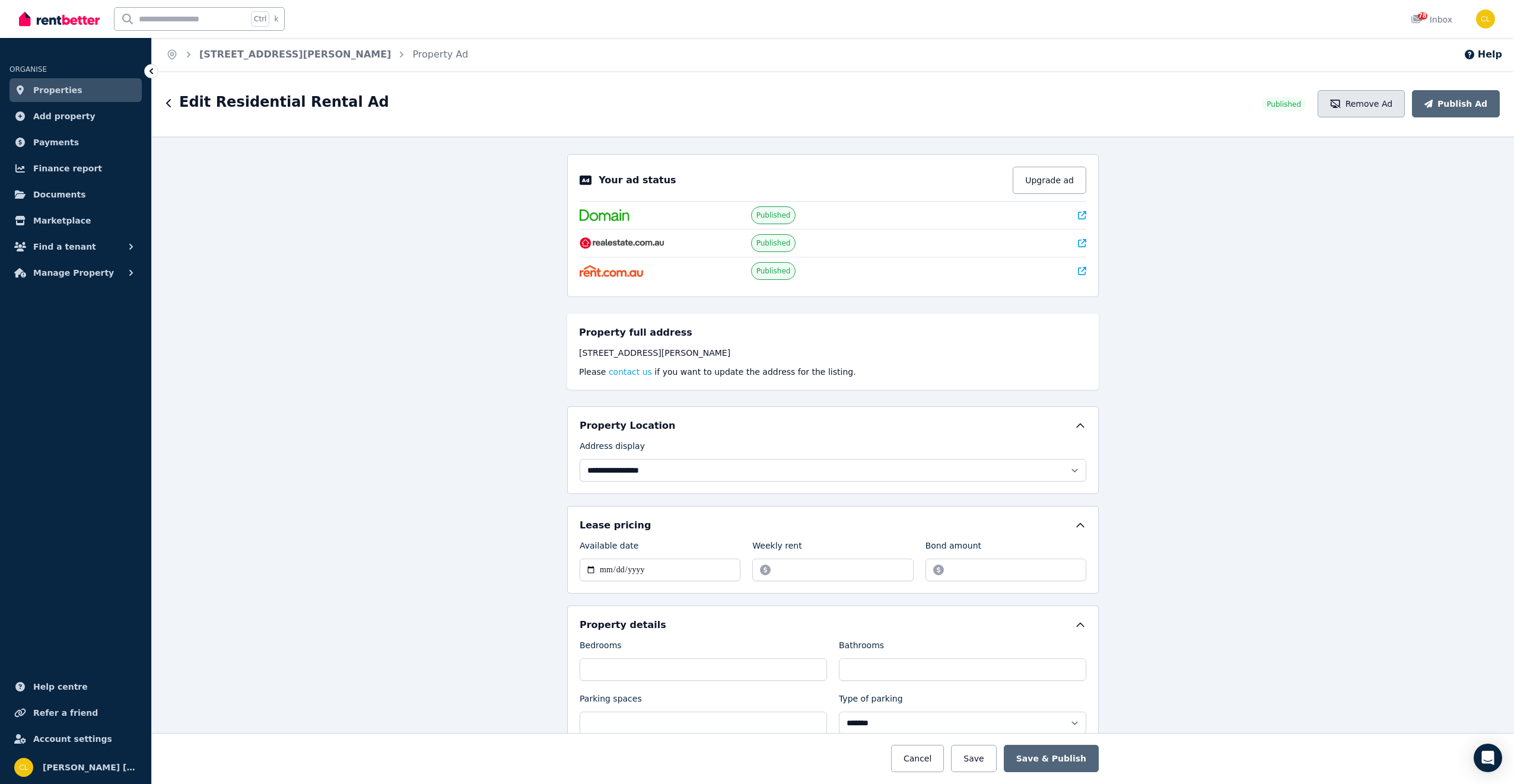
click at [1377, 104] on button "Remove Ad" at bounding box center [1361, 104] width 87 height 27
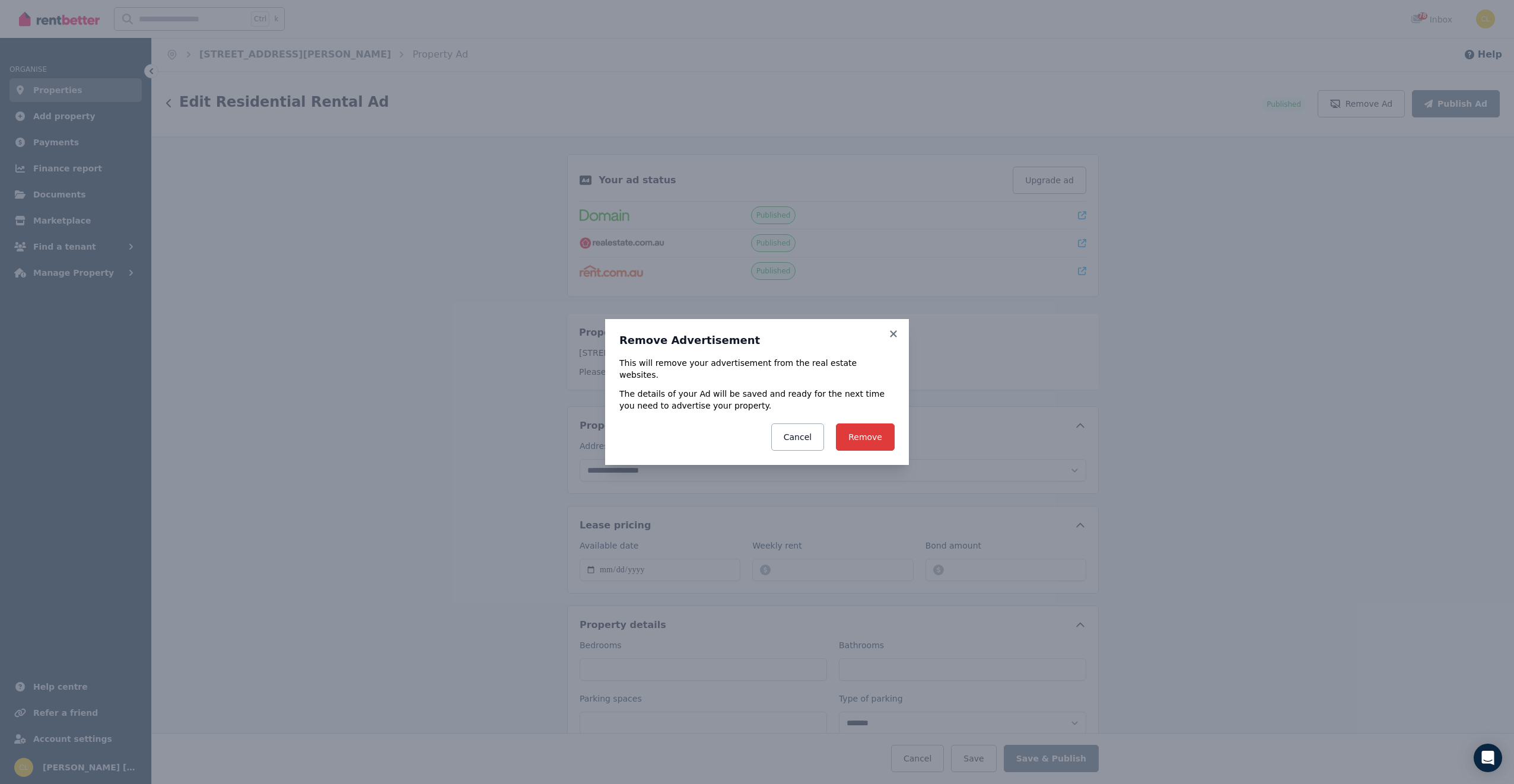
click at [863, 431] on button "Remove" at bounding box center [865, 437] width 59 height 27
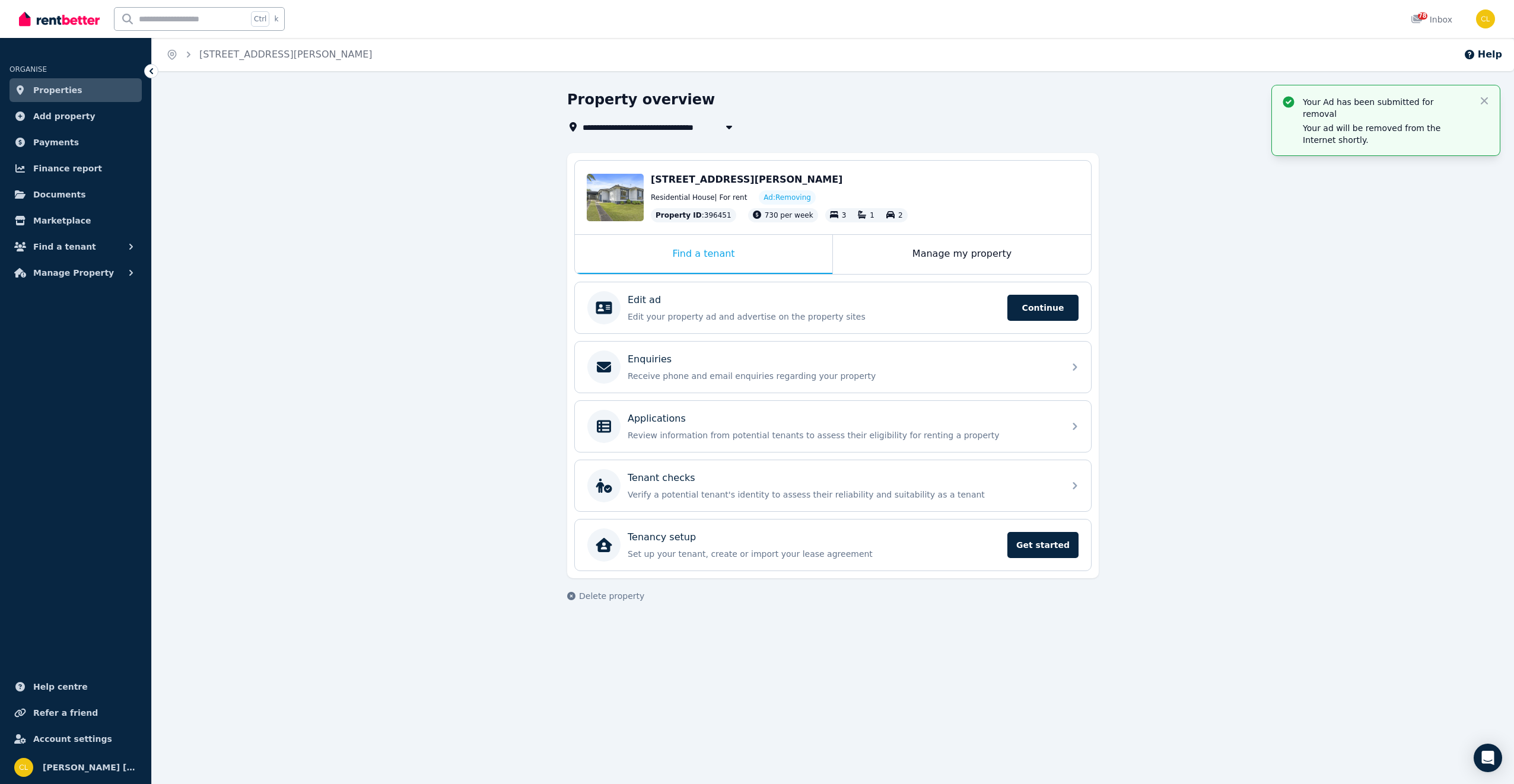
click at [61, 86] on span "Properties" at bounding box center [57, 90] width 49 height 15
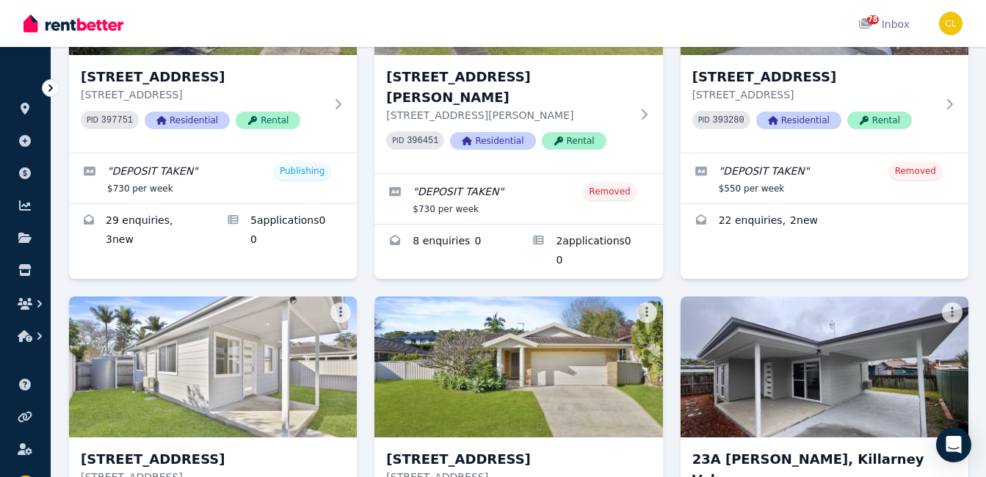
scroll to position [220, 0]
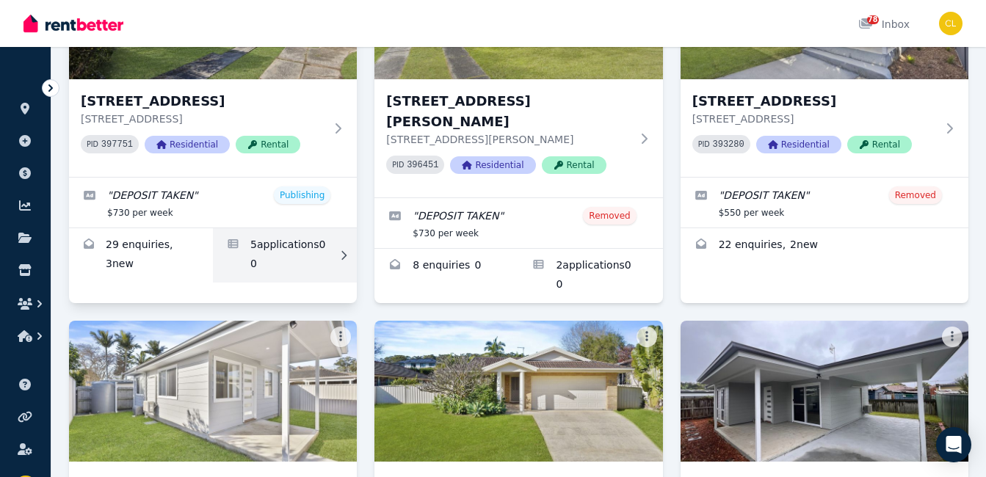
click at [252, 257] on link "Applications for 30 MacArthur St, Killarney Vale" at bounding box center [285, 255] width 144 height 54
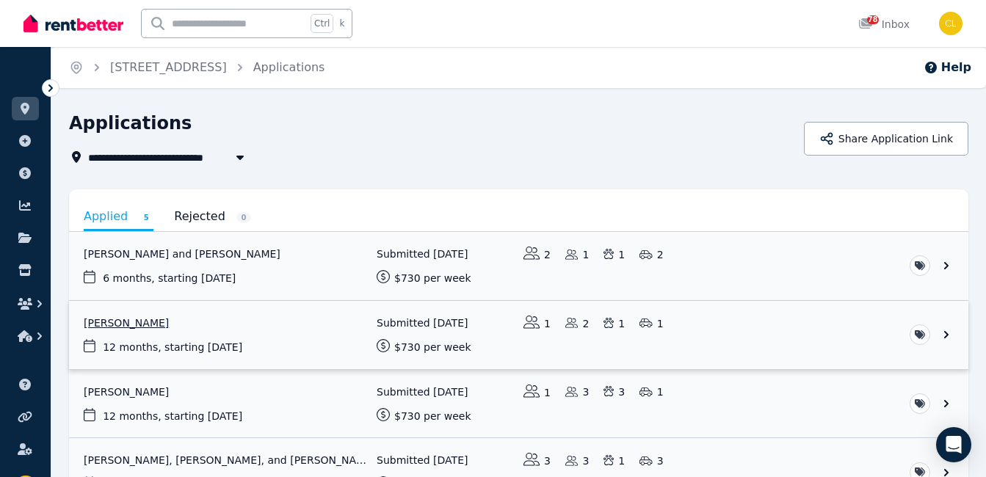
click at [120, 320] on link "View application: Jessica Hartnett" at bounding box center [519, 335] width 900 height 68
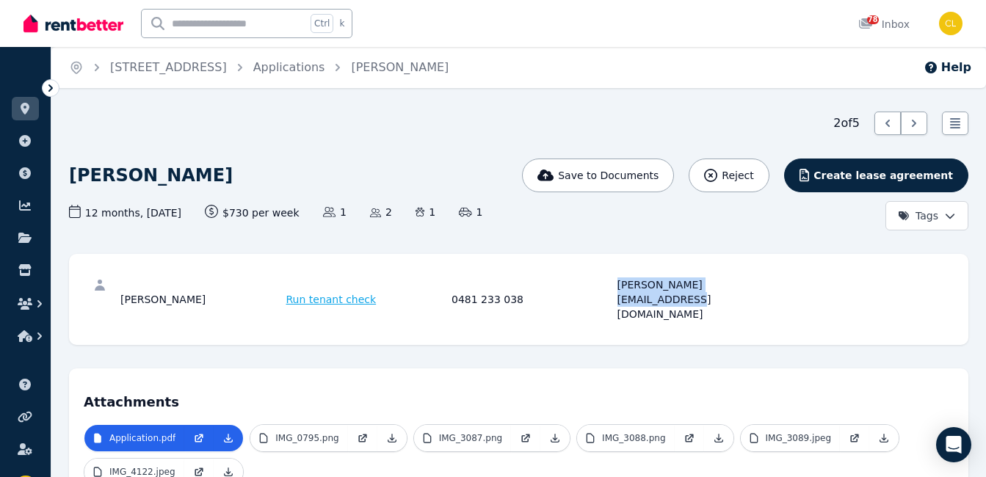
drag, startPoint x: 745, startPoint y: 284, endPoint x: 607, endPoint y: 286, distance: 138.1
click at [607, 286] on div "Jessica Hartnett Run tenant check 0481 233 038 jessica_hartnett@icloud.com" at bounding box center [449, 300] width 658 height 44
drag, startPoint x: 607, startPoint y: 286, endPoint x: 652, endPoint y: 283, distance: 44.9
copy div "jessica_hartnett@icloud.com"
click at [453, 285] on div "0481 233 038" at bounding box center [533, 300] width 162 height 44
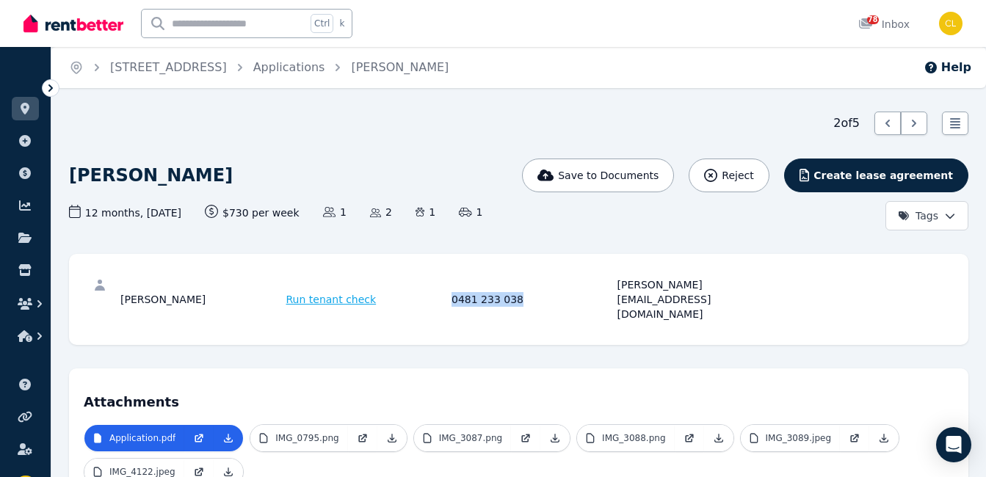
drag, startPoint x: 451, startPoint y: 285, endPoint x: 519, endPoint y: 280, distance: 68.4
click at [519, 280] on div "Jessica Hartnett Run tenant check 0481 233 038 jessica_hartnett@icloud.com" at bounding box center [449, 300] width 658 height 44
drag, startPoint x: 519, startPoint y: 280, endPoint x: 490, endPoint y: 283, distance: 29.5
copy div "0481 233 038"
